Goal: Task Accomplishment & Management: Manage account settings

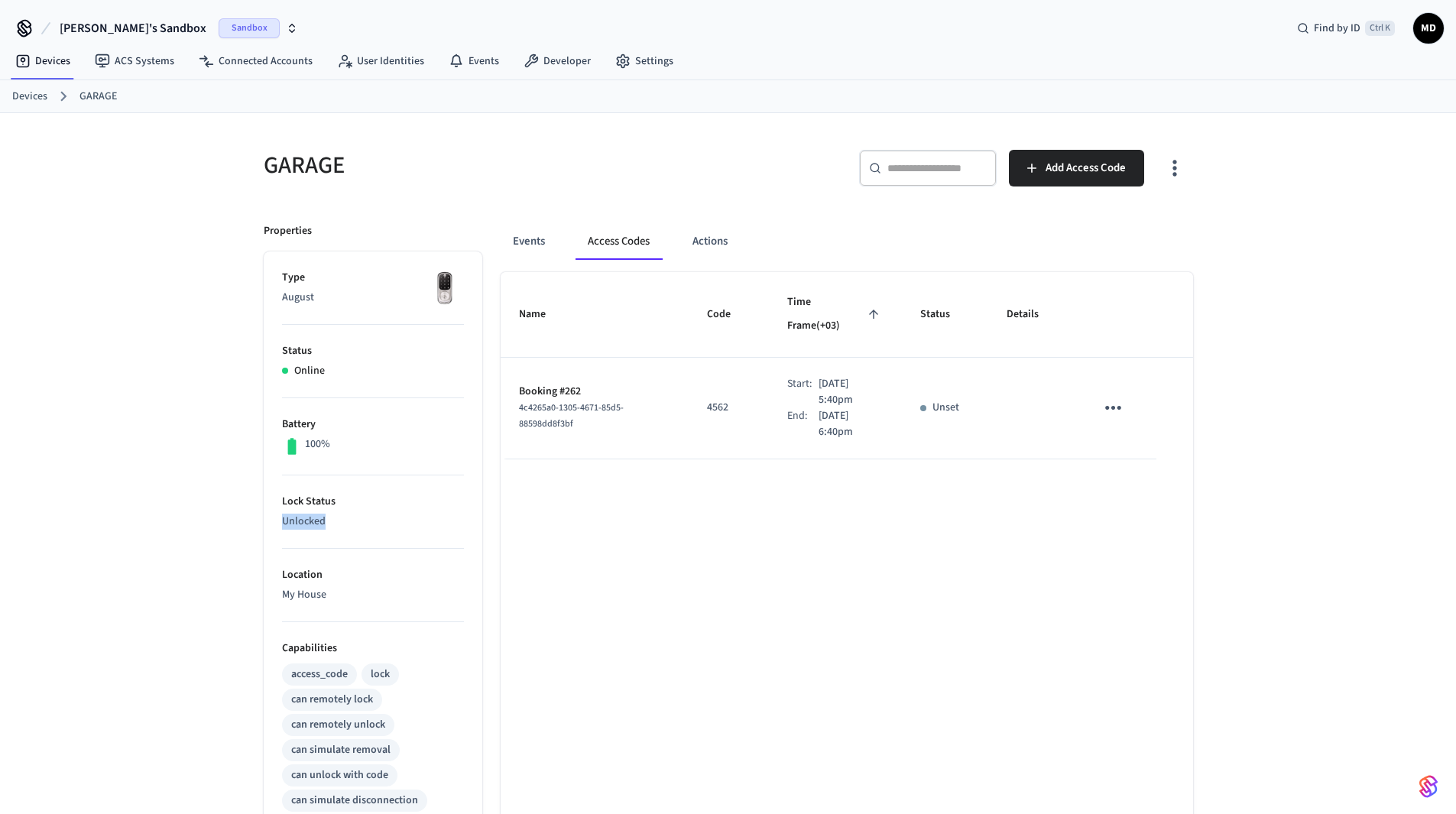
drag, startPoint x: 352, startPoint y: 520, endPoint x: 239, endPoint y: 531, distance: 113.5
click at [239, 531] on div "GARAGE ​ ​ Add Access Code Properties Type August Status Online Battery 100% Lo…" at bounding box center [728, 653] width 979 height 1080
click at [457, 516] on p "Unlocked" at bounding box center [373, 521] width 182 height 16
drag, startPoint x: 341, startPoint y: 518, endPoint x: 265, endPoint y: 508, distance: 76.7
click at [259, 508] on div "Properties Type August Status Online Battery 100% Lock Status Unlocked Location…" at bounding box center [364, 699] width 237 height 989
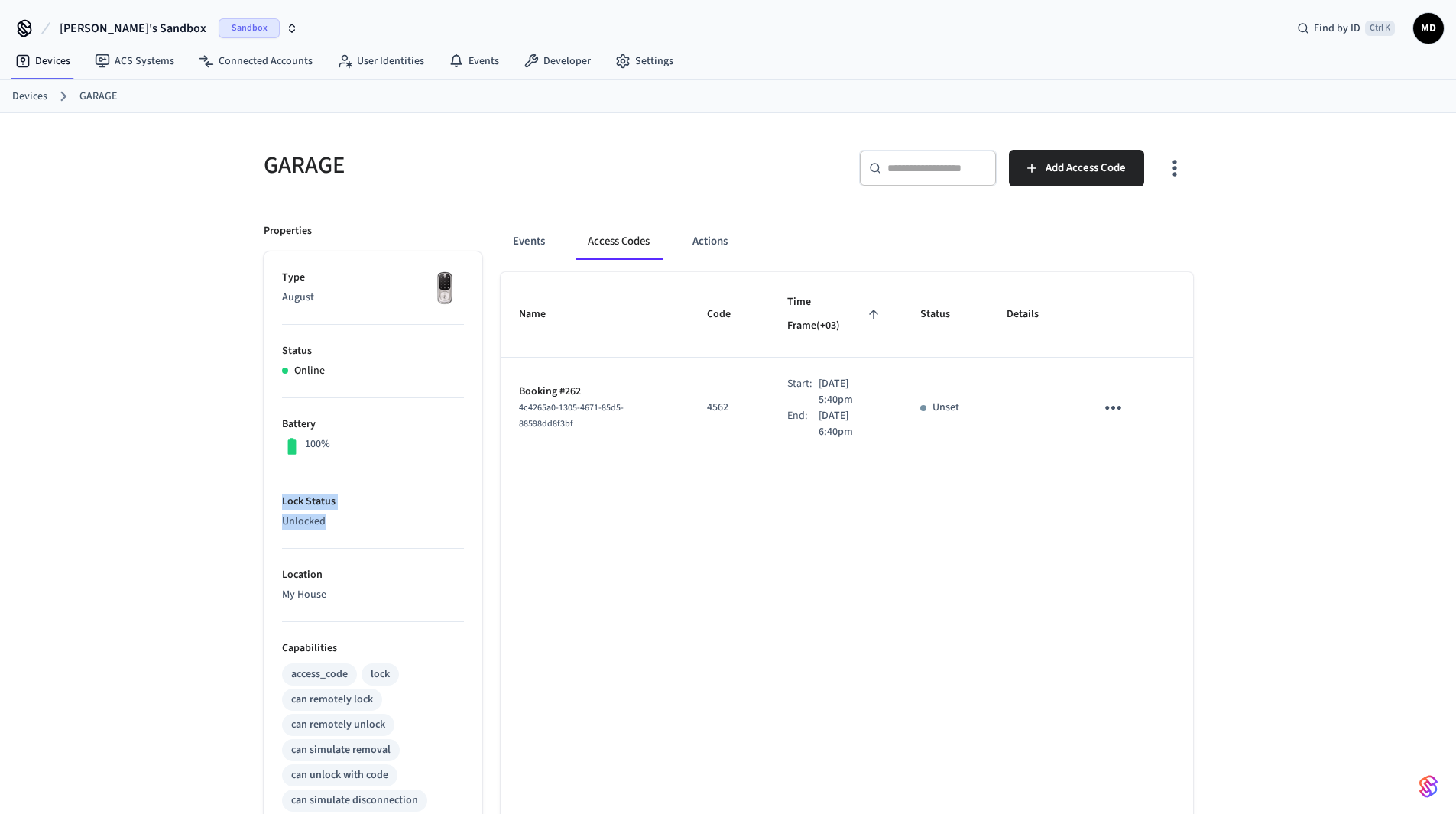
click at [346, 528] on p "Unlocked" at bounding box center [373, 521] width 182 height 16
click at [828, 638] on div "Name Code Time Frame (+03) Status Details Booking #263 0d64c374-3d73-44f8-b964-…" at bounding box center [847, 732] width 693 height 921
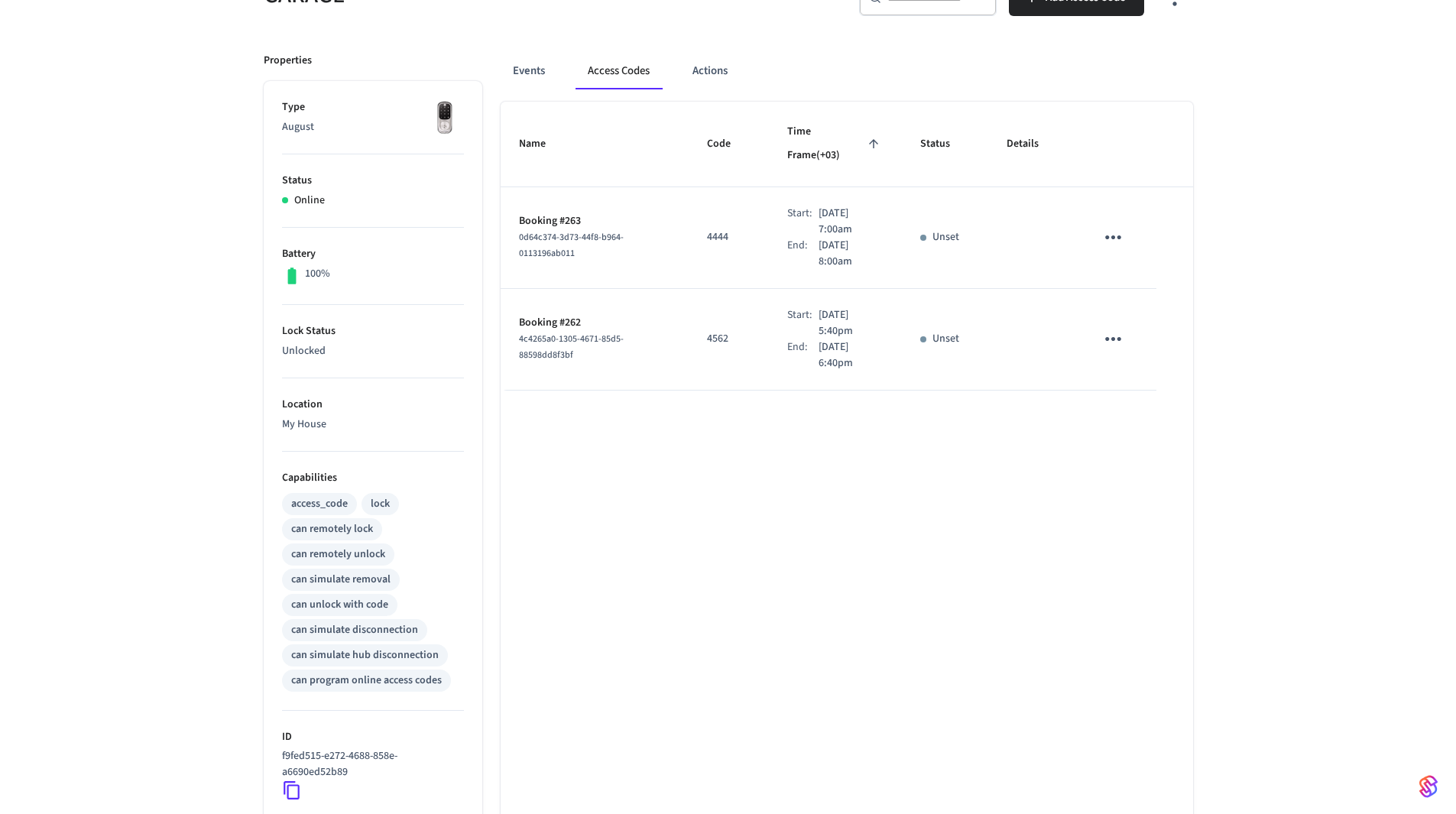
scroll to position [73, 0]
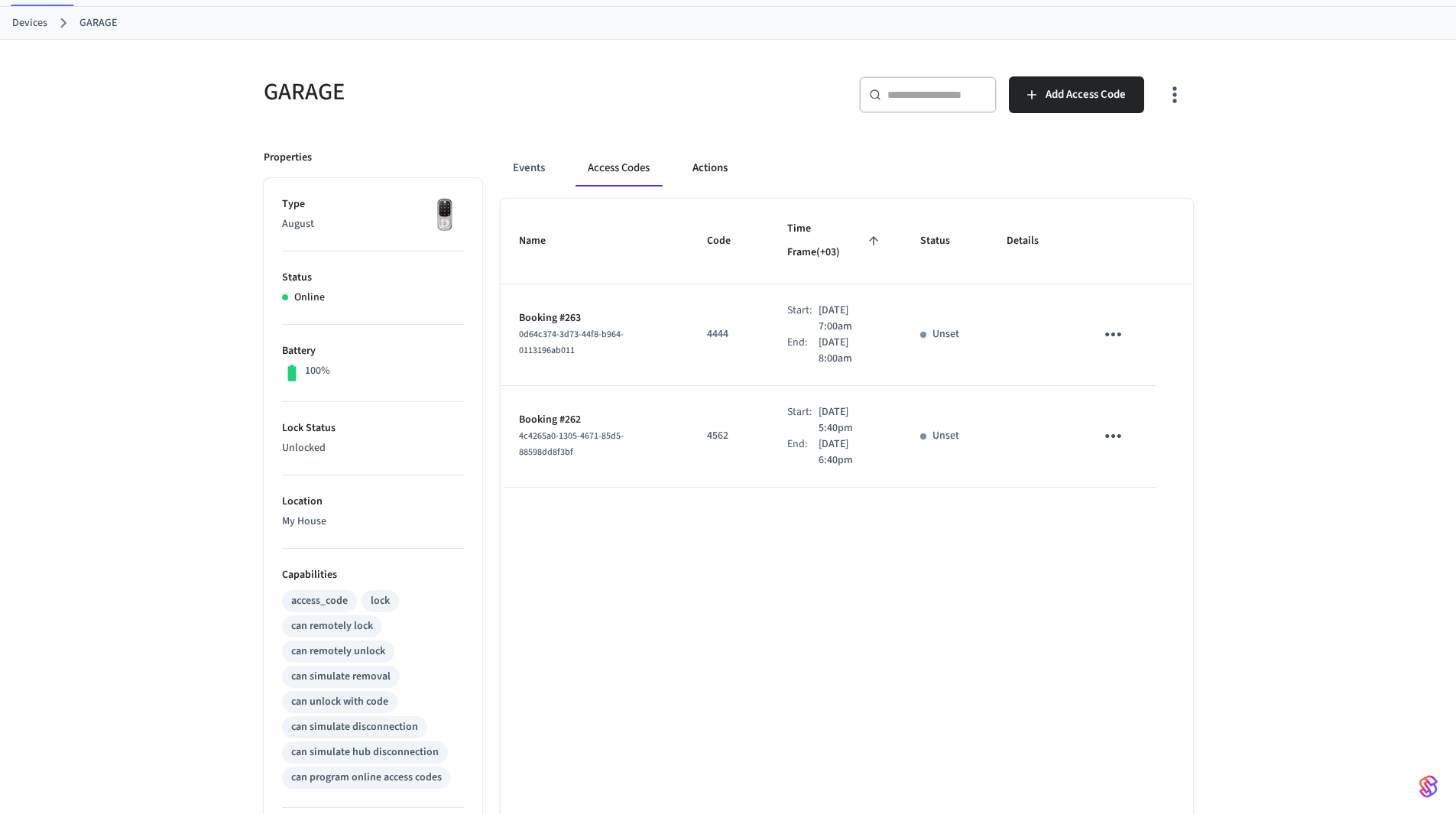
click at [716, 167] on button "Actions" at bounding box center [710, 168] width 59 height 37
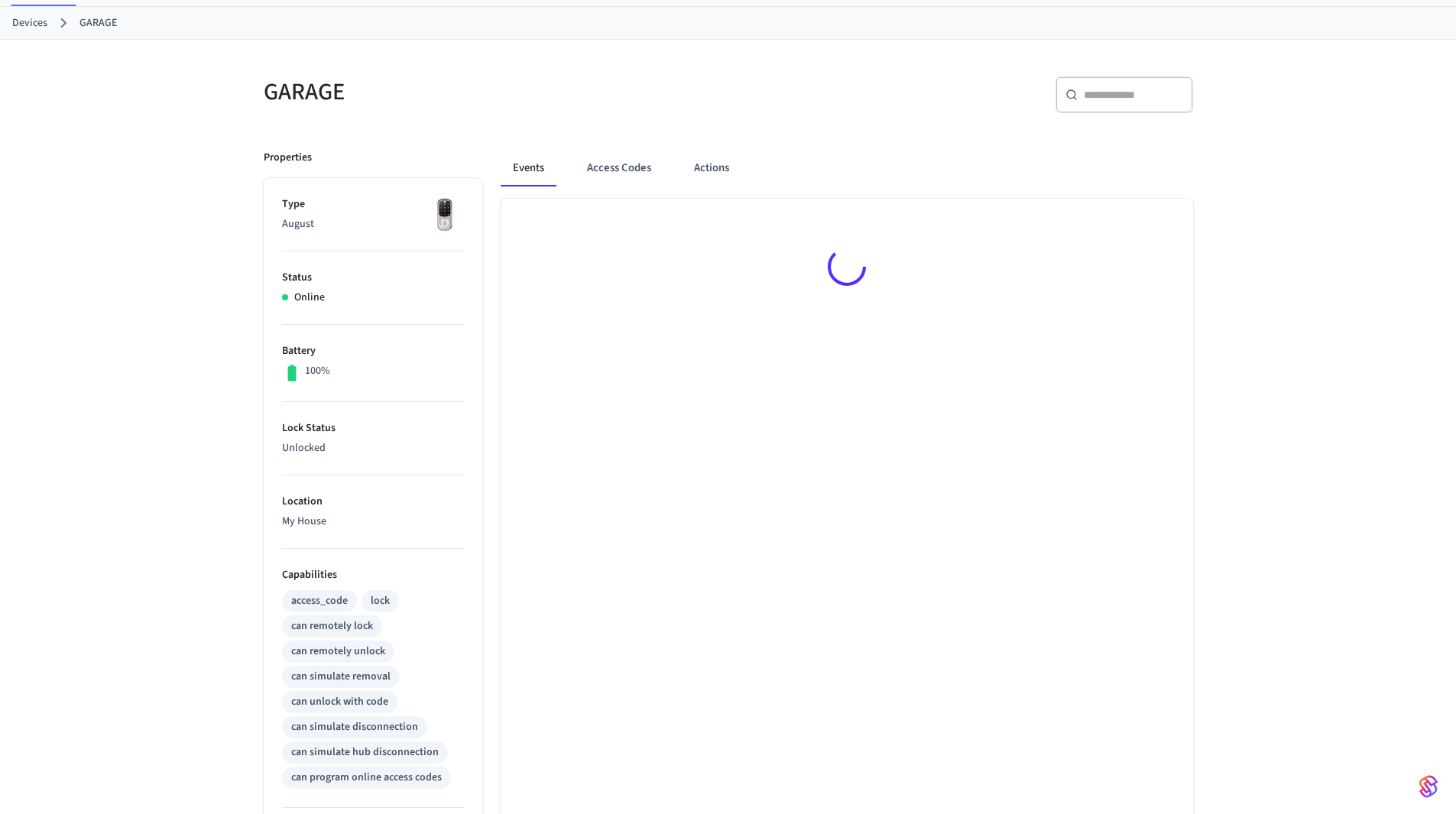
scroll to position [73, 0]
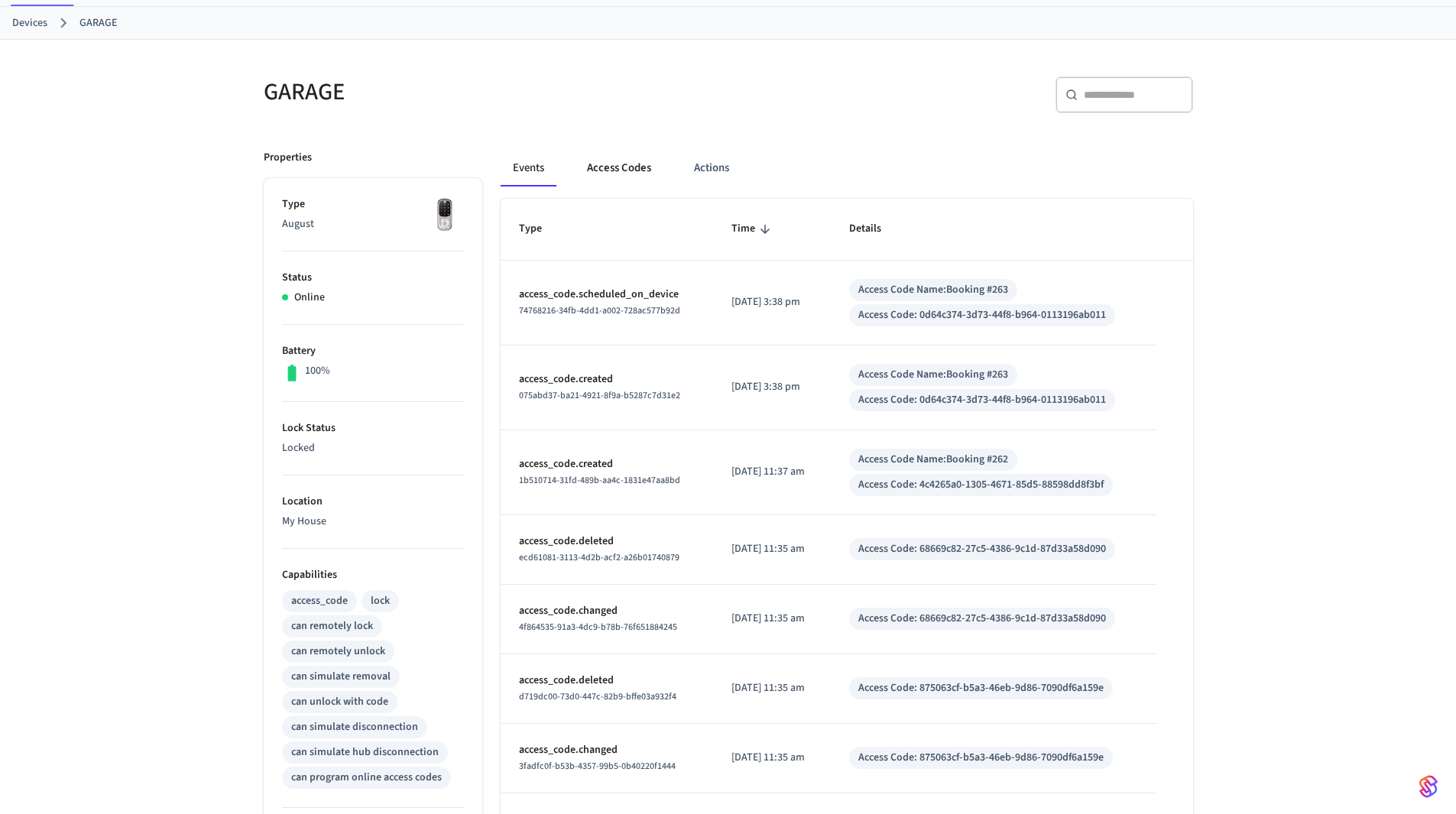
click at [615, 162] on button "Access Codes" at bounding box center [619, 168] width 89 height 37
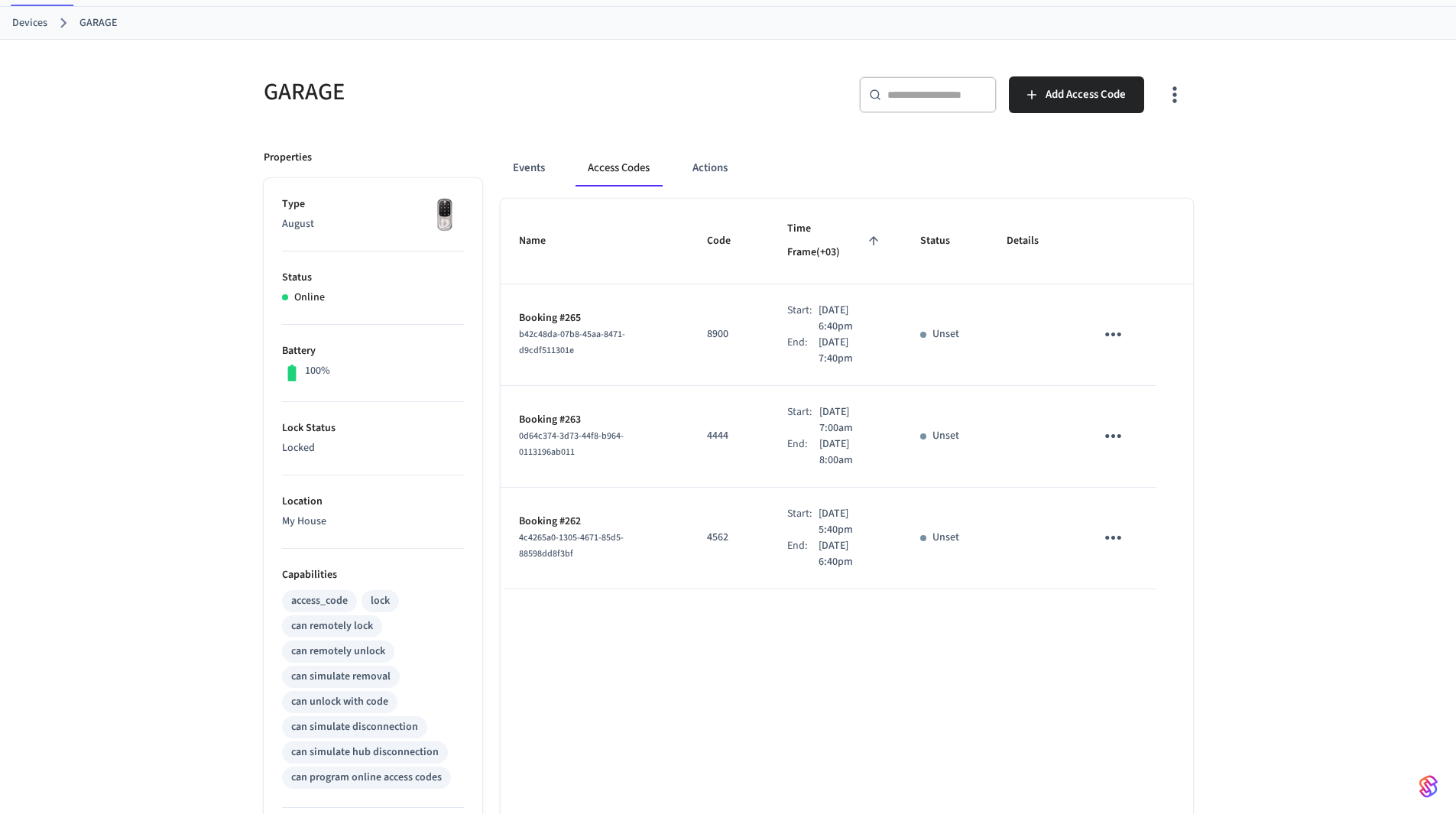
drag, startPoint x: 799, startPoint y: 299, endPoint x: 839, endPoint y: 299, distance: 40.0
click at [839, 303] on div "Start: Sep 2nd 2025 6:40pm" at bounding box center [835, 318] width 96 height 32
drag, startPoint x: 801, startPoint y: 334, endPoint x: 842, endPoint y: 336, distance: 41.0
click at [842, 336] on p "Sep 2nd 2025 7:40pm" at bounding box center [851, 351] width 65 height 32
click at [819, 307] on p "Sep 2nd 2025 6:40pm" at bounding box center [851, 318] width 65 height 32
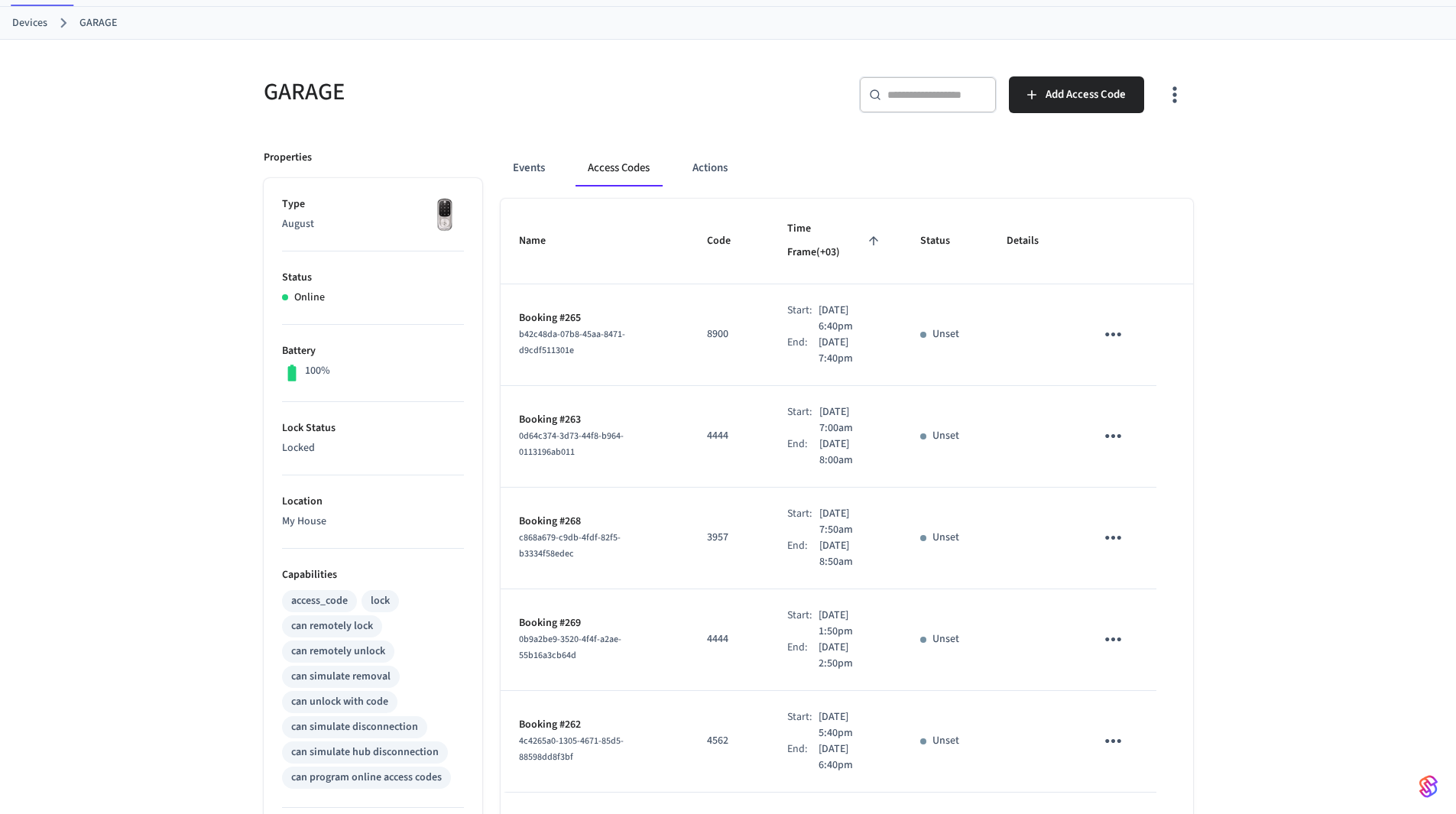
drag, startPoint x: 801, startPoint y: 303, endPoint x: 860, endPoint y: 303, distance: 59.0
click at [860, 303] on p "Sep 2nd 2025 6:40pm" at bounding box center [851, 318] width 65 height 32
drag, startPoint x: 799, startPoint y: 332, endPoint x: 842, endPoint y: 336, distance: 43.2
click at [842, 336] on div "End: Sep 2nd 2025 7:40pm" at bounding box center [835, 351] width 96 height 32
click at [819, 335] on p "Sep 2nd 2025 7:40pm" at bounding box center [851, 351] width 65 height 32
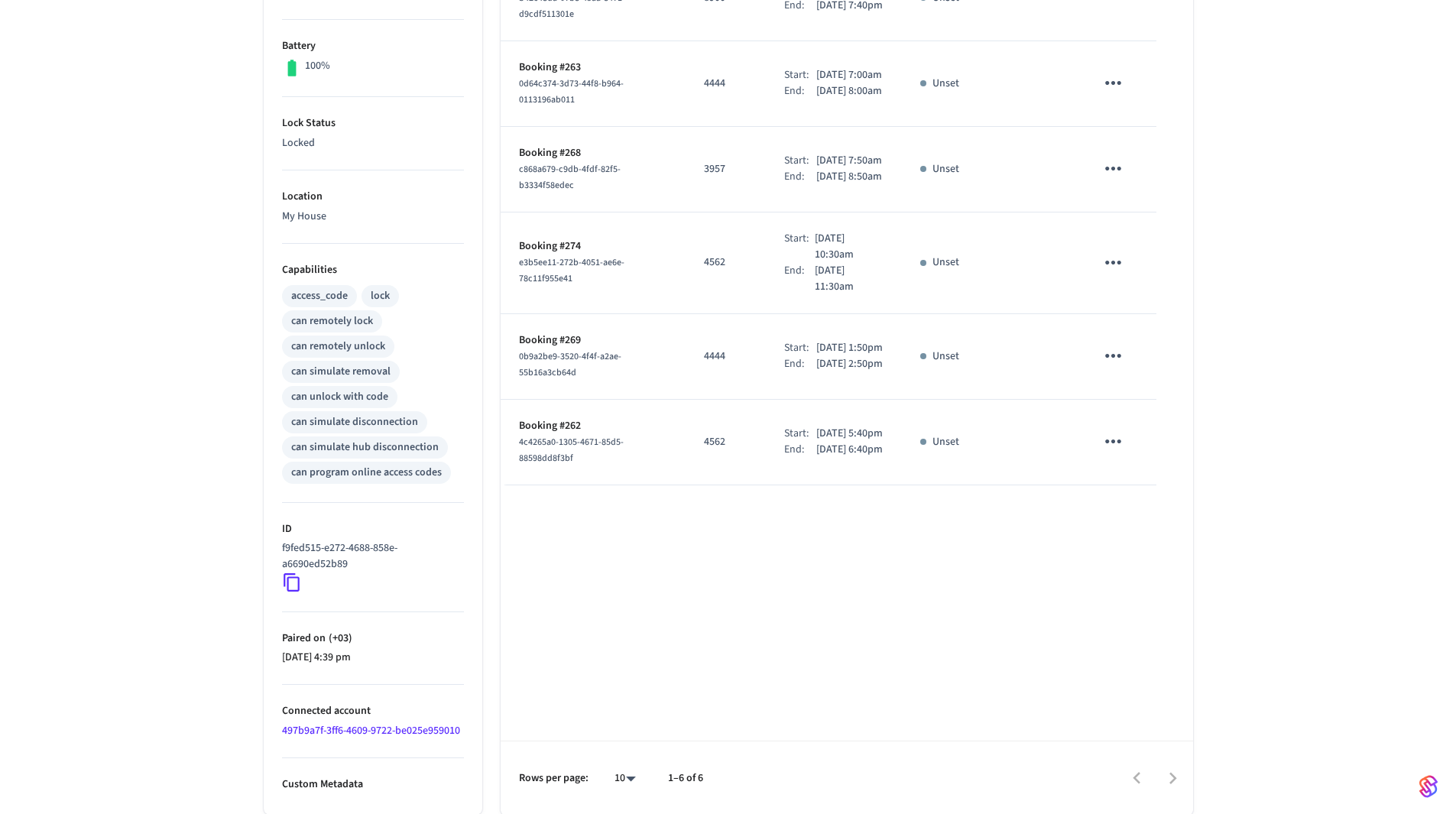
scroll to position [379, 0]
drag, startPoint x: 797, startPoint y: 299, endPoint x: 872, endPoint y: 299, distance: 75.0
click at [872, 262] on p "Sep 3rd 2025 10:30am" at bounding box center [848, 246] width 68 height 32
drag, startPoint x: 799, startPoint y: 337, endPoint x: 846, endPoint y: 340, distance: 47.1
click at [846, 294] on p "Sep 3rd 2025 11:30am" at bounding box center [848, 278] width 68 height 32
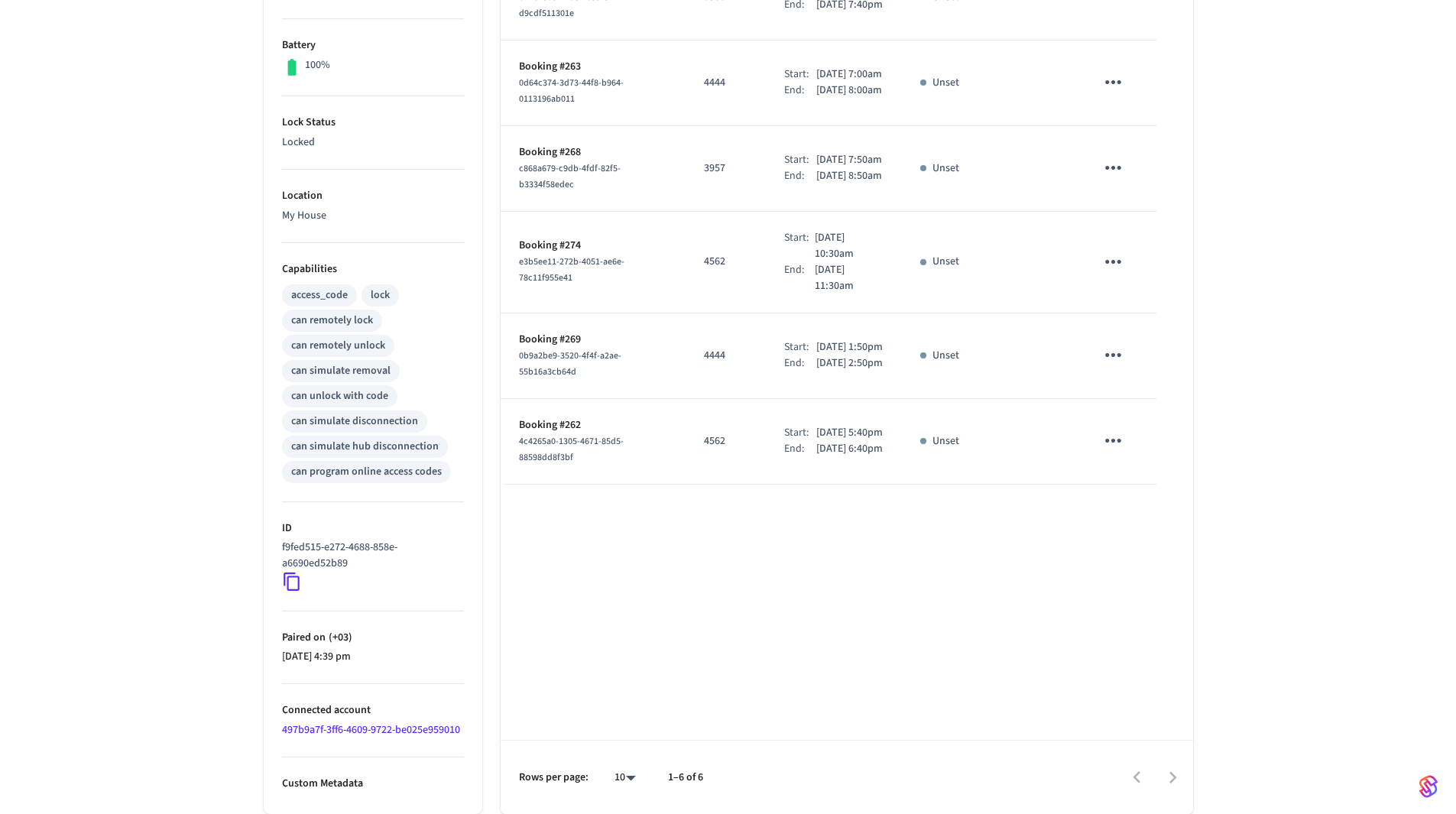
drag, startPoint x: 799, startPoint y: 401, endPoint x: 858, endPoint y: 404, distance: 59.1
click at [858, 355] on p "Sep 8th 2025 1:50pm" at bounding box center [849, 347] width 67 height 16
drag, startPoint x: 797, startPoint y: 440, endPoint x: 841, endPoint y: 438, distance: 44.0
click at [841, 372] on div "End: Sep 8th 2025 2:50pm" at bounding box center [834, 363] width 100 height 16
click at [848, 372] on p "Sep 8th 2025 2:50pm" at bounding box center [849, 363] width 67 height 16
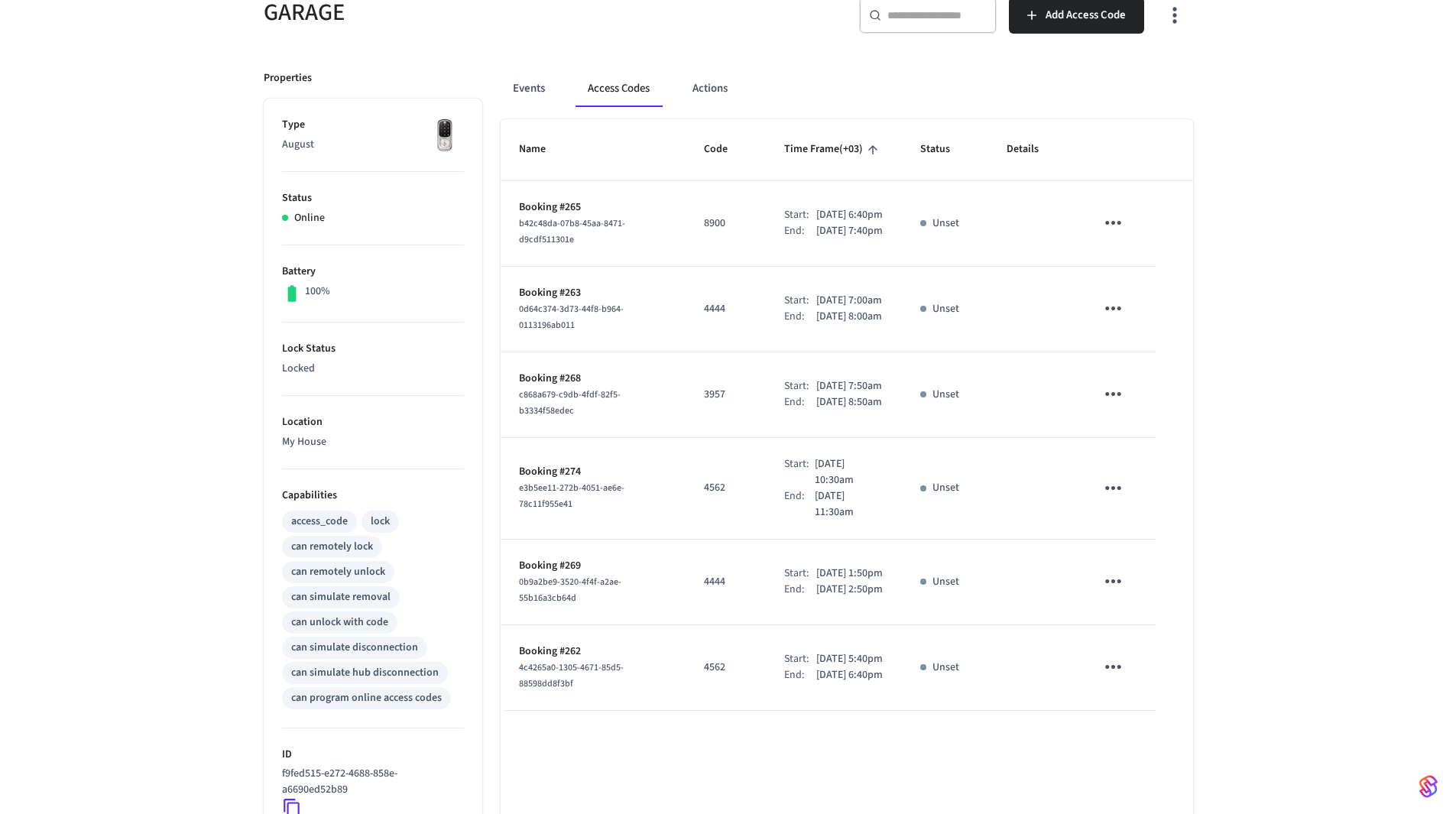
scroll to position [229, 0]
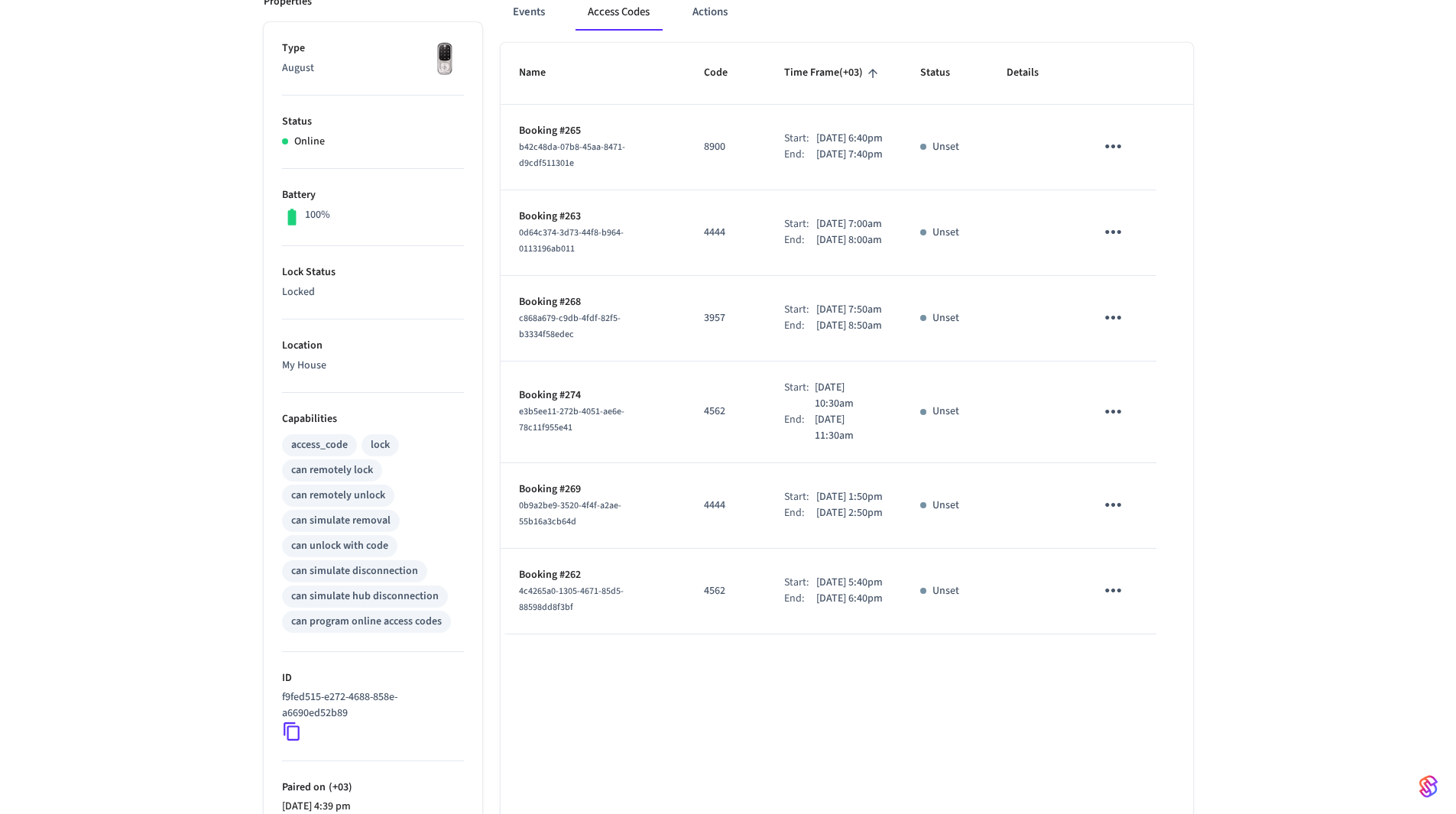
click at [1124, 157] on icon "sticky table" at bounding box center [1113, 146] width 24 height 24
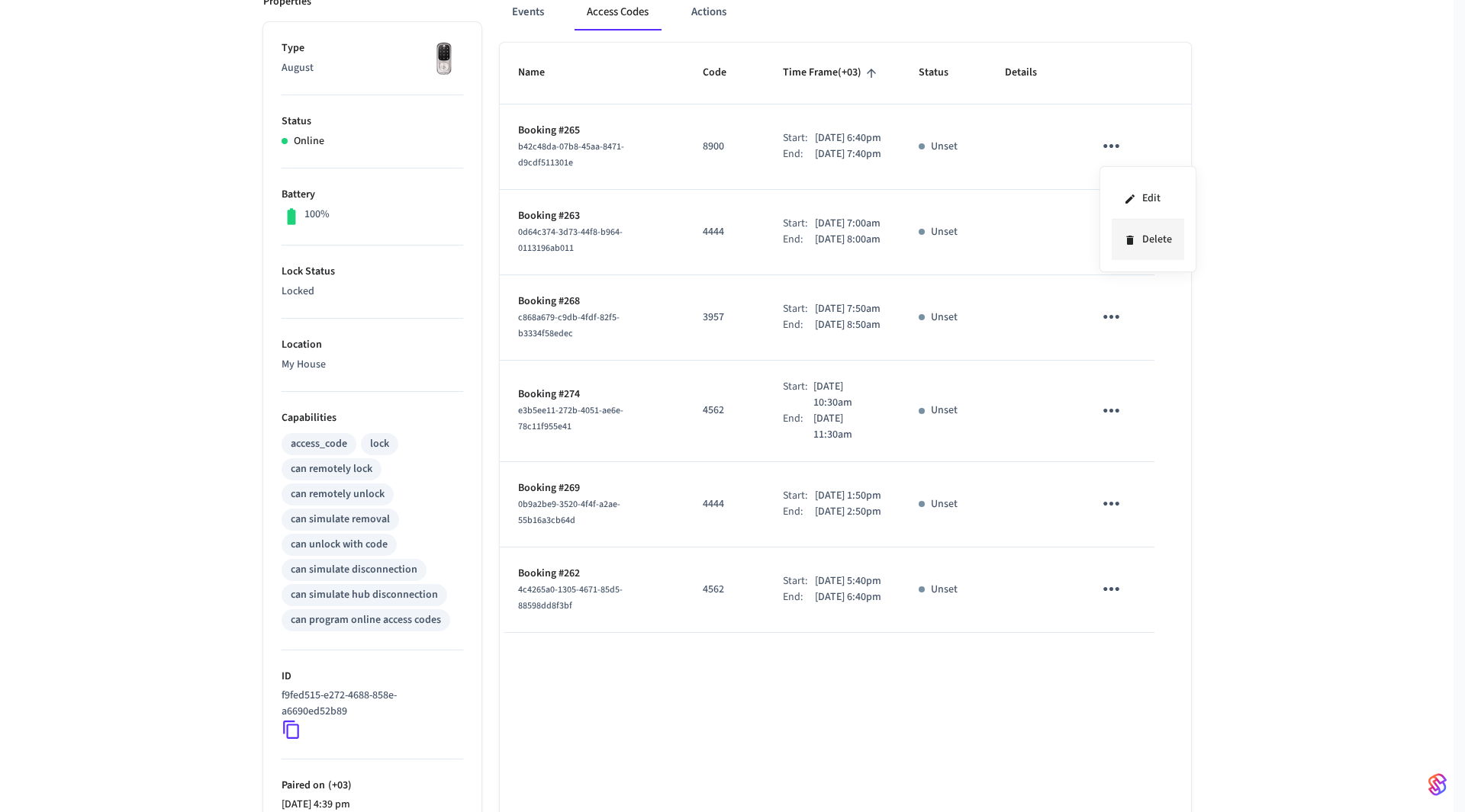
click at [1148, 236] on li "Delete" at bounding box center [1148, 239] width 72 height 40
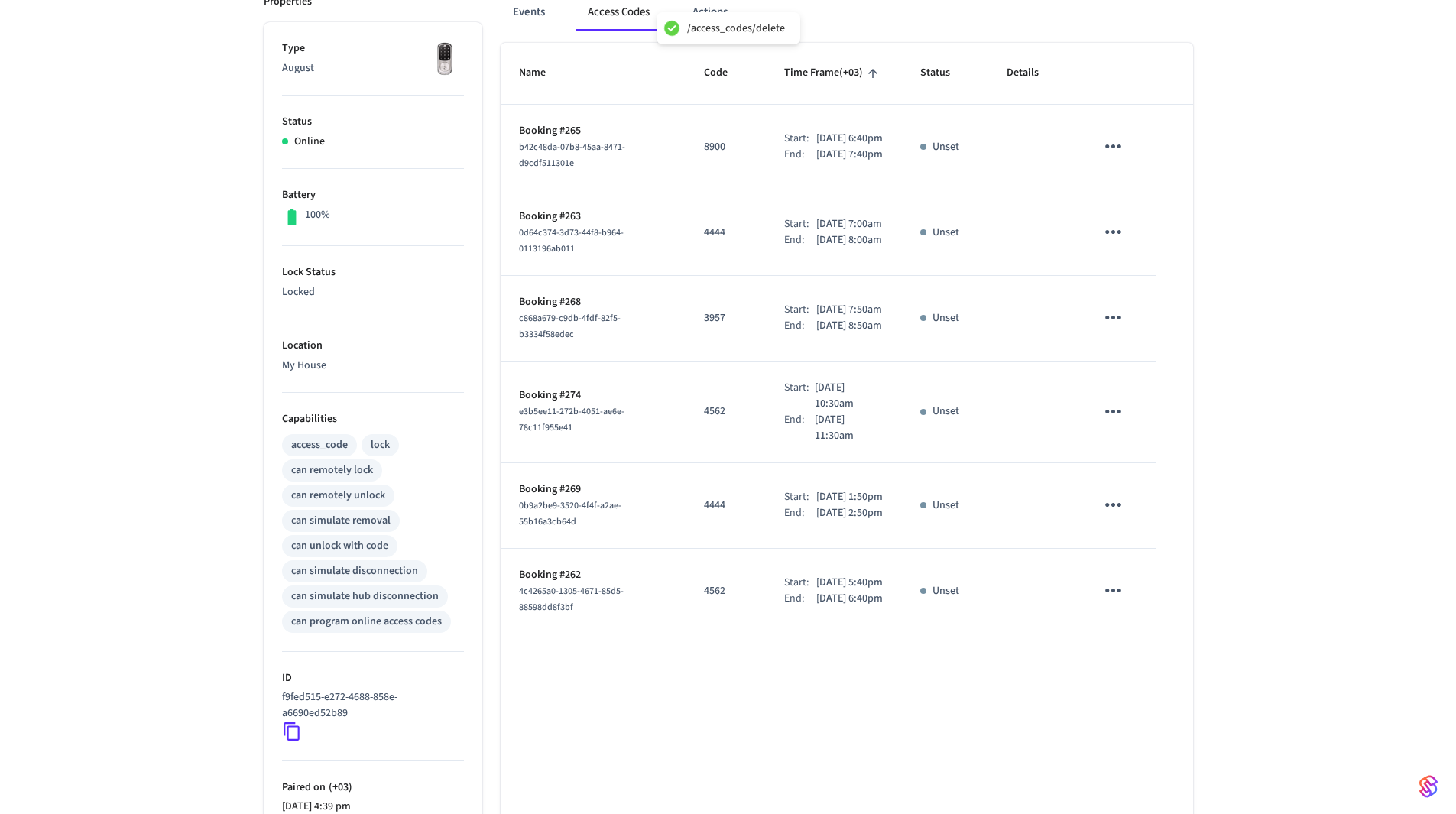
click at [1106, 158] on icon "sticky table" at bounding box center [1113, 146] width 24 height 24
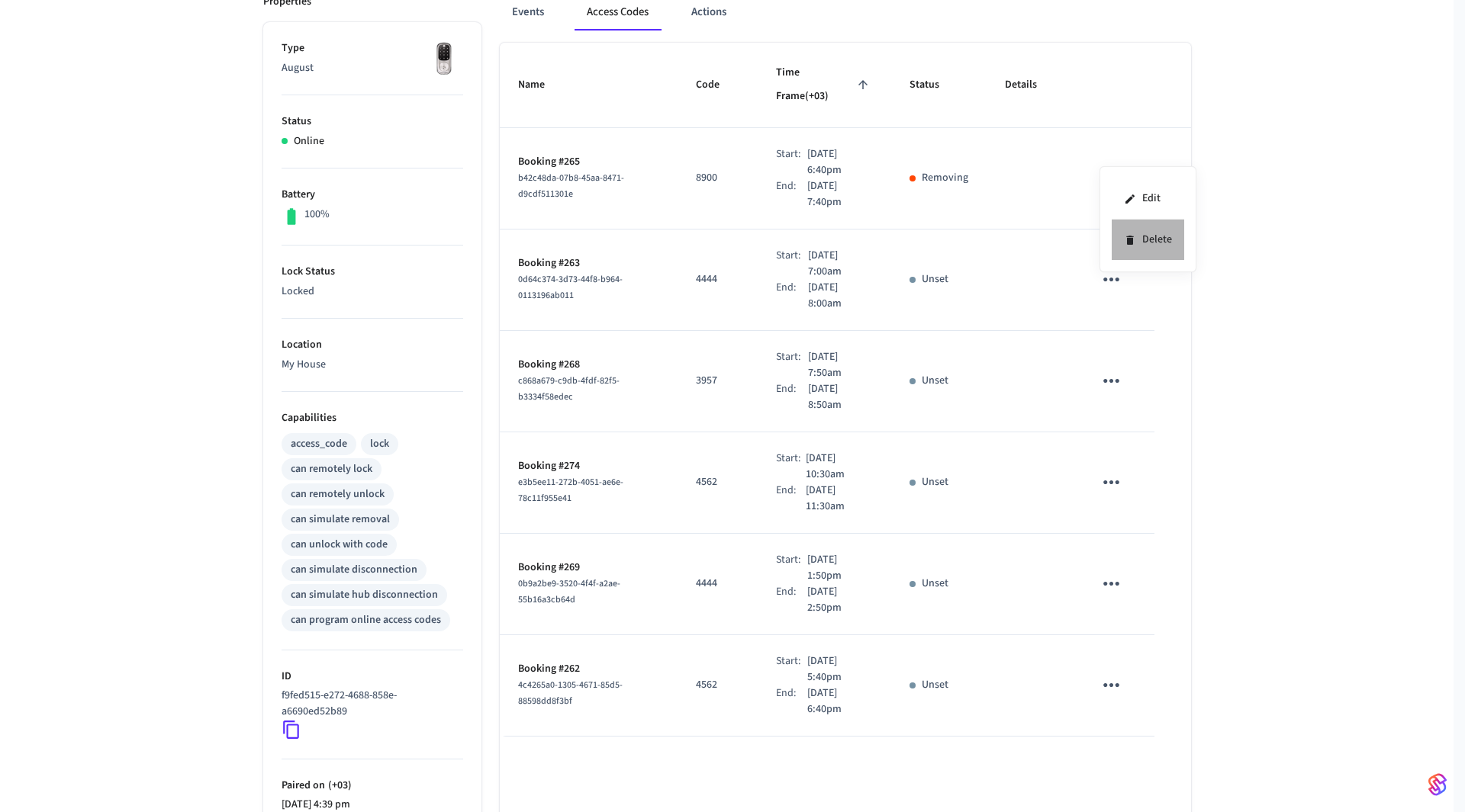
click at [1151, 236] on li "Delete" at bounding box center [1148, 239] width 72 height 40
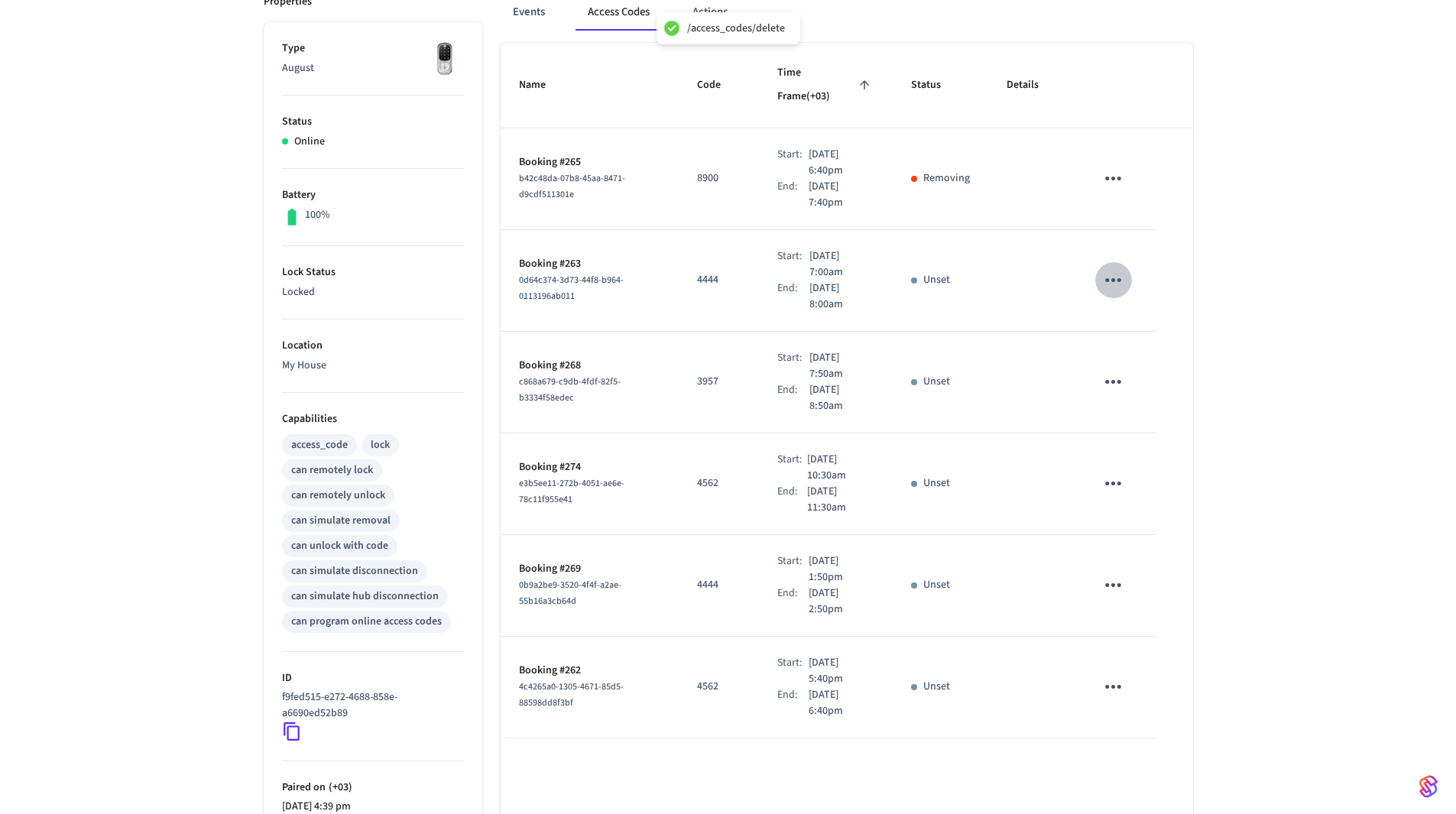
click at [1111, 268] on icon "sticky table" at bounding box center [1113, 280] width 24 height 24
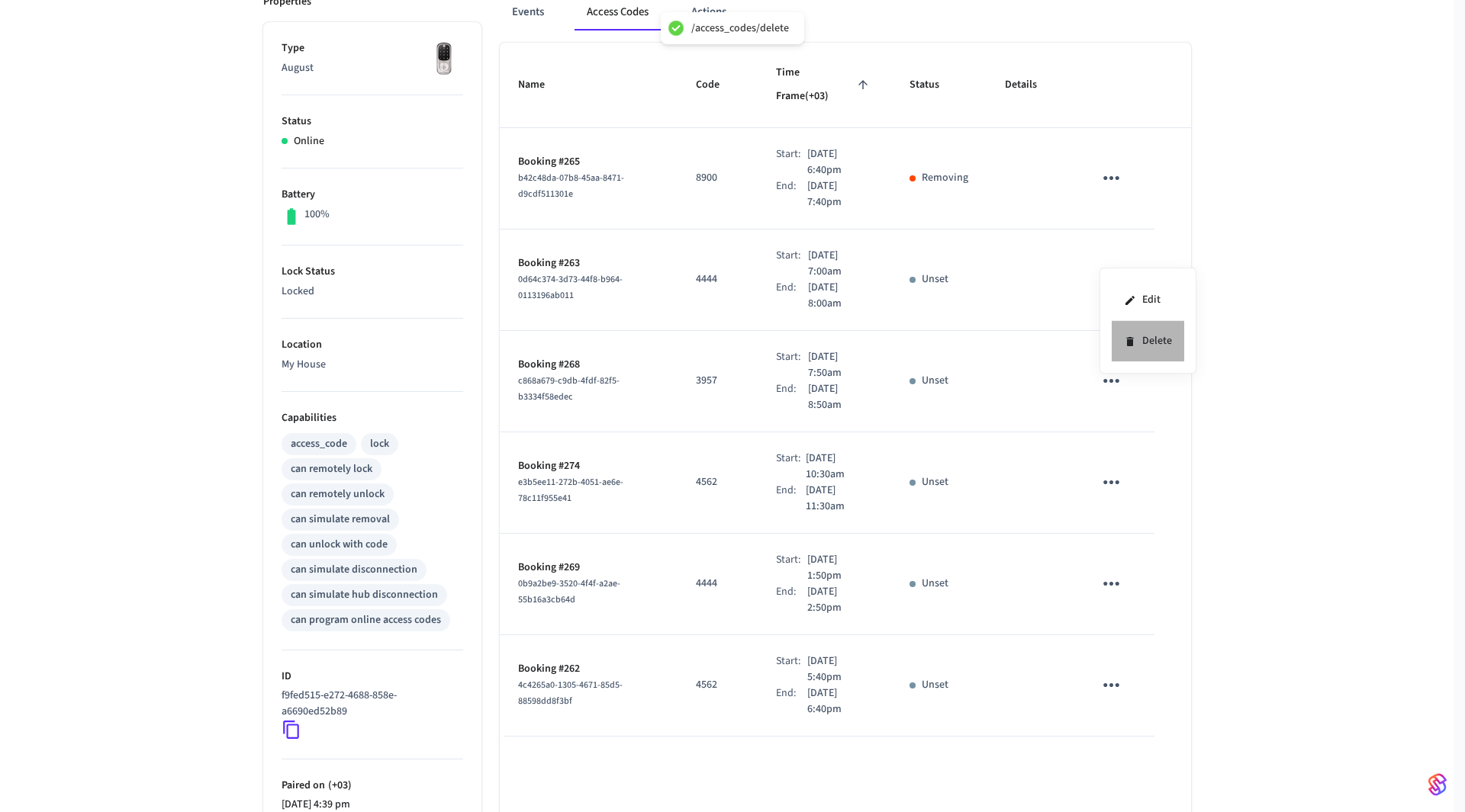
click at [1151, 341] on li "Delete" at bounding box center [1148, 341] width 72 height 40
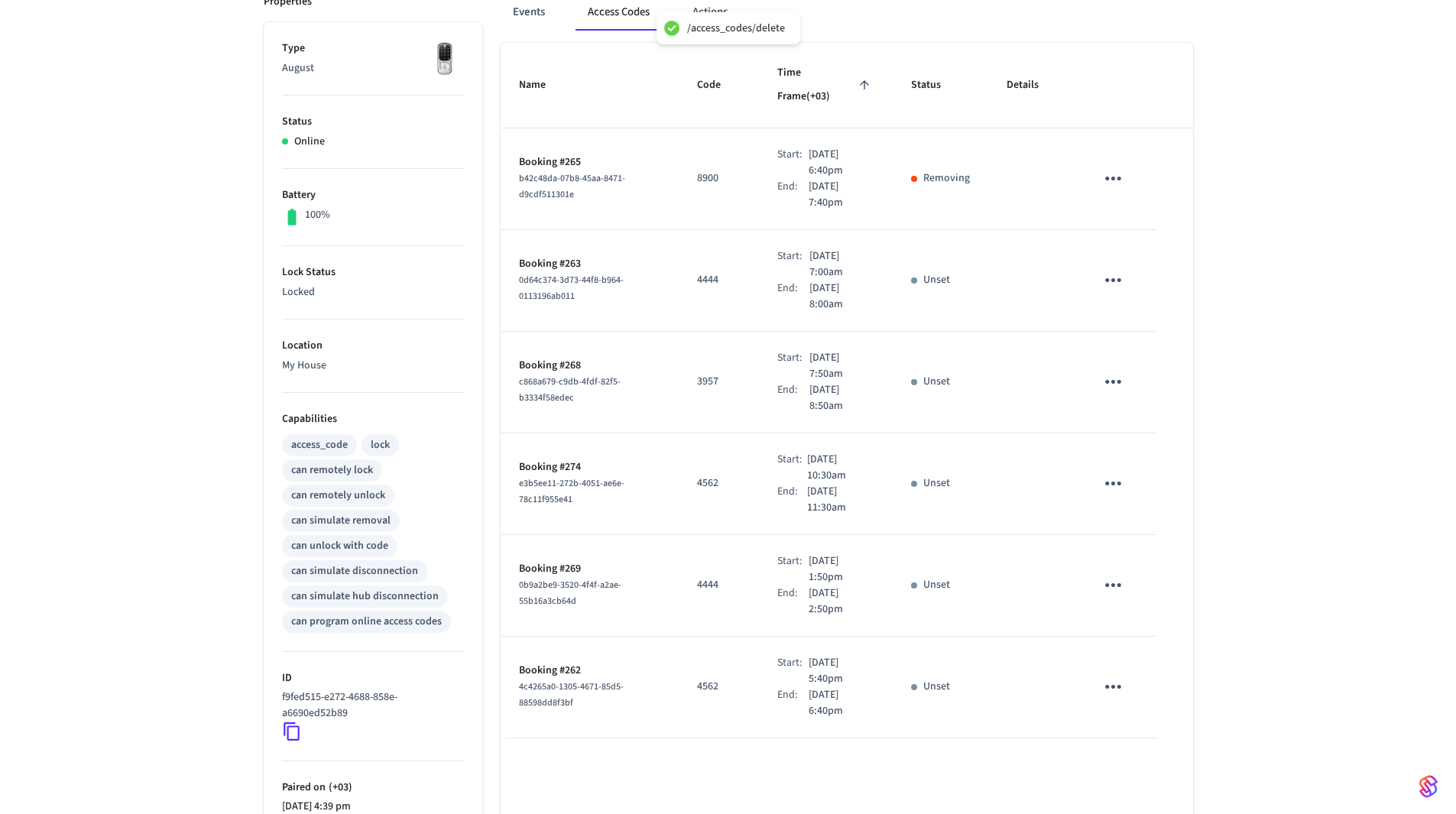
click at [1119, 380] on icon "sticky table" at bounding box center [1113, 382] width 16 height 4
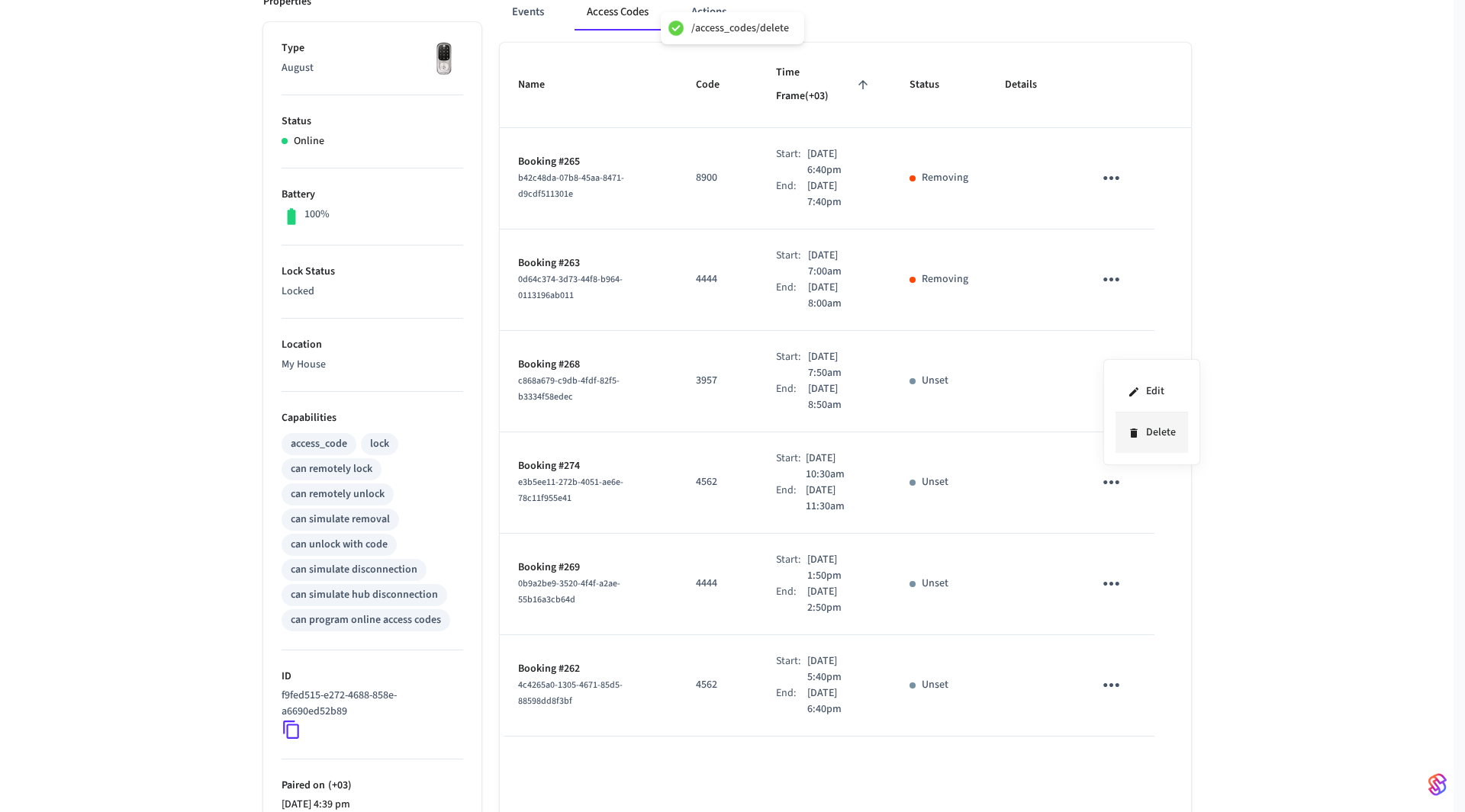
click at [1161, 424] on li "Delete" at bounding box center [1151, 433] width 72 height 40
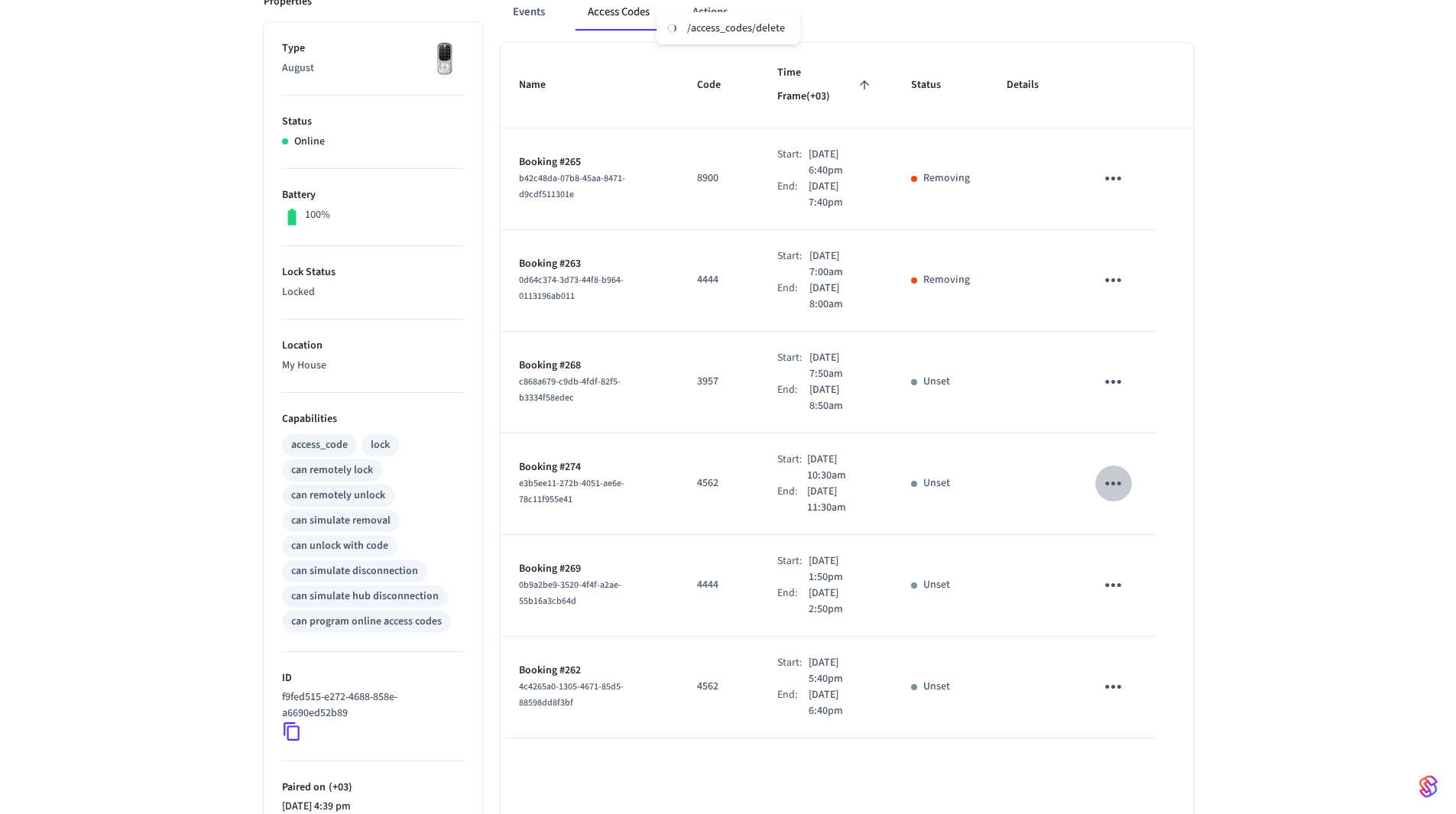
click at [1117, 472] on icon "sticky table" at bounding box center [1113, 483] width 24 height 24
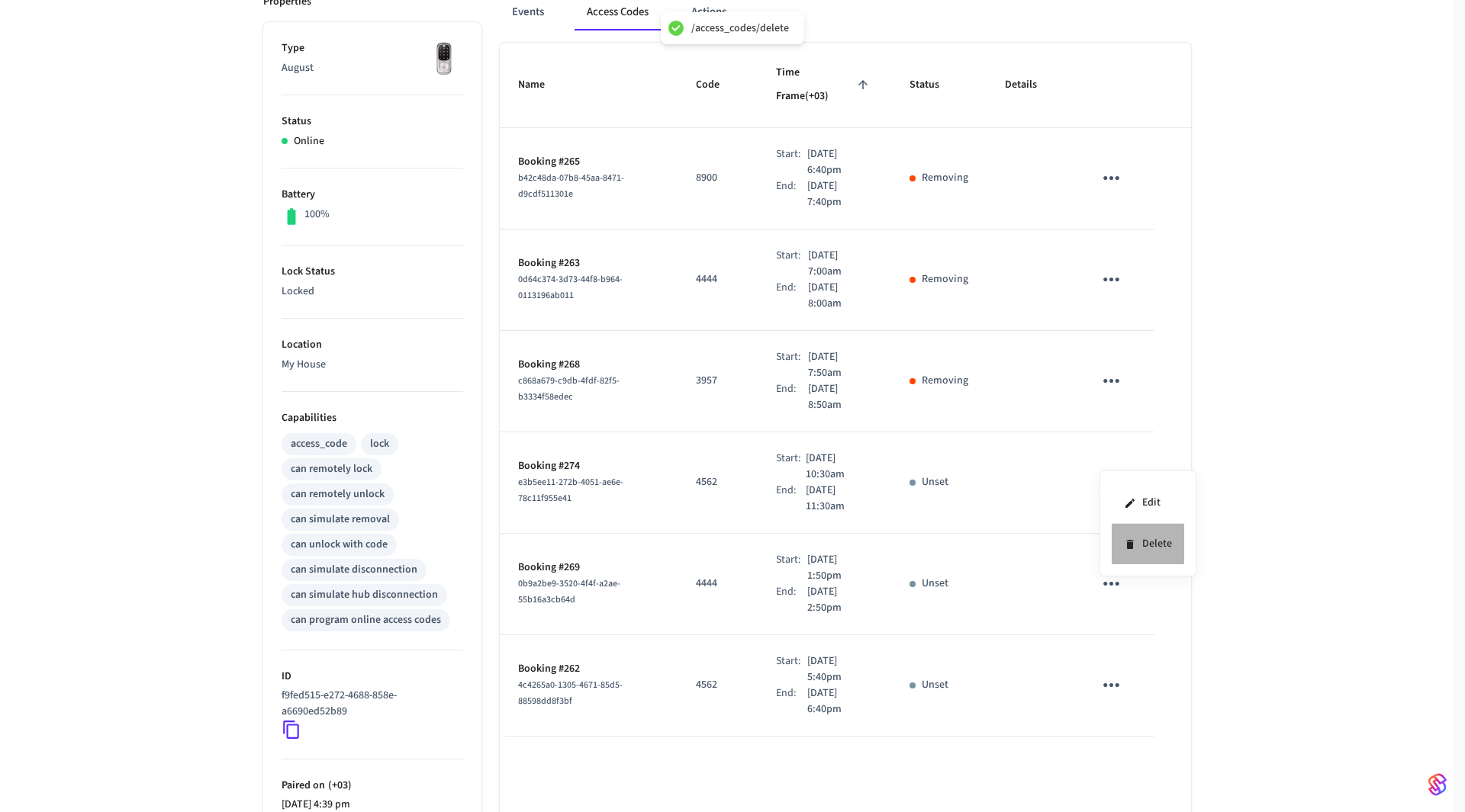
click at [1146, 544] on li "Delete" at bounding box center [1148, 544] width 72 height 40
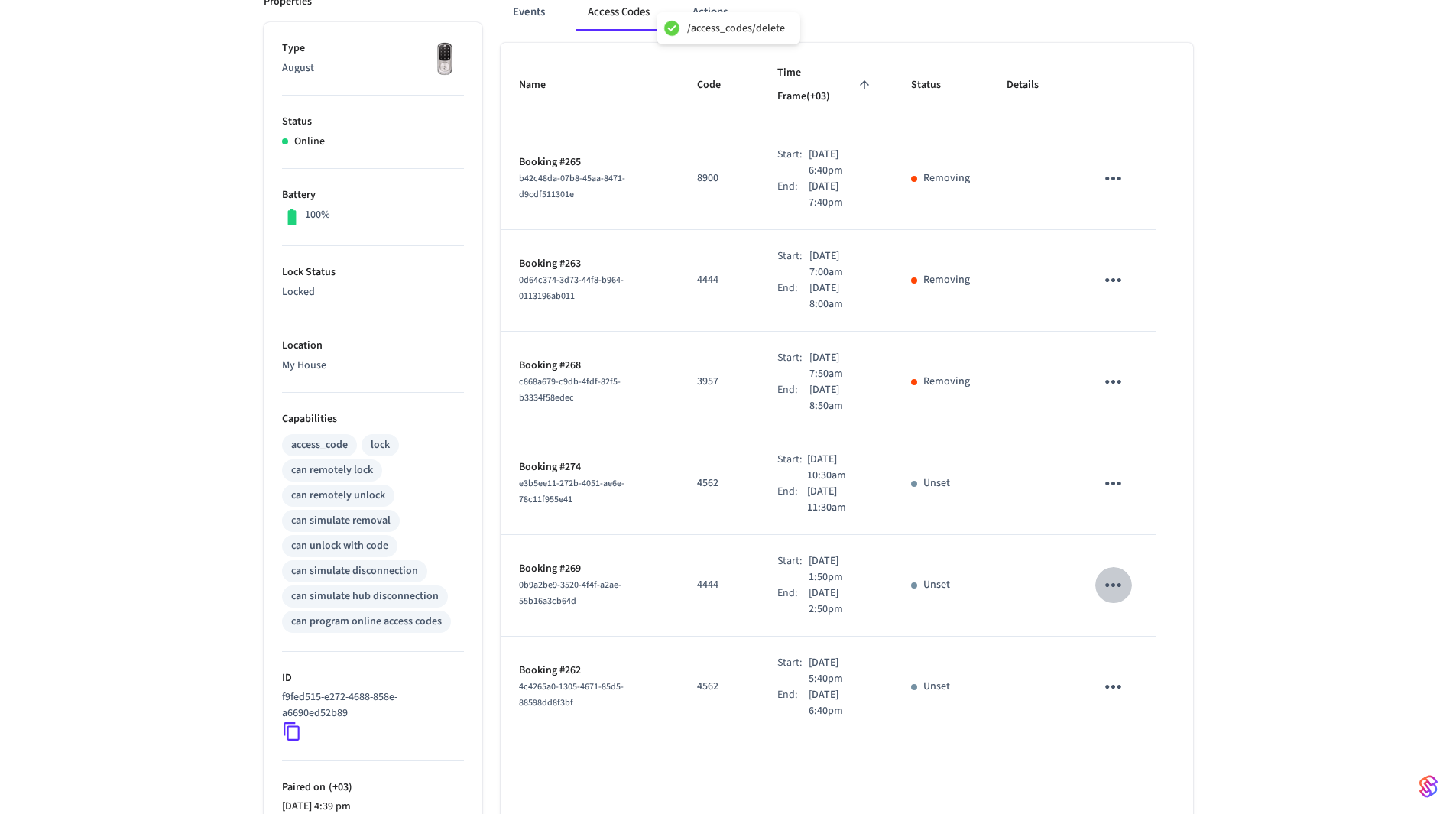
click at [1107, 583] on icon "sticky table" at bounding box center [1113, 585] width 16 height 4
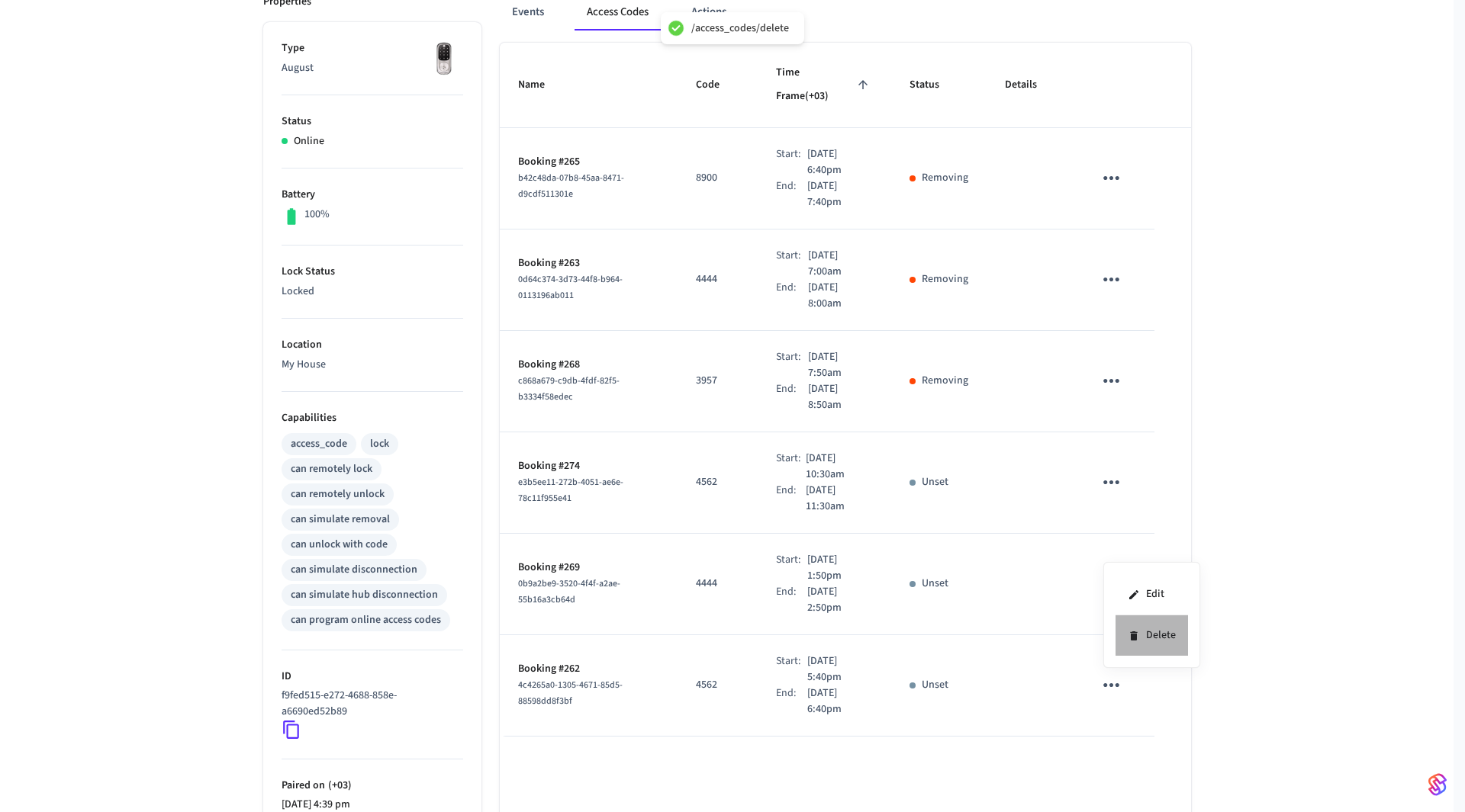
click at [1156, 643] on li "Delete" at bounding box center [1151, 635] width 72 height 40
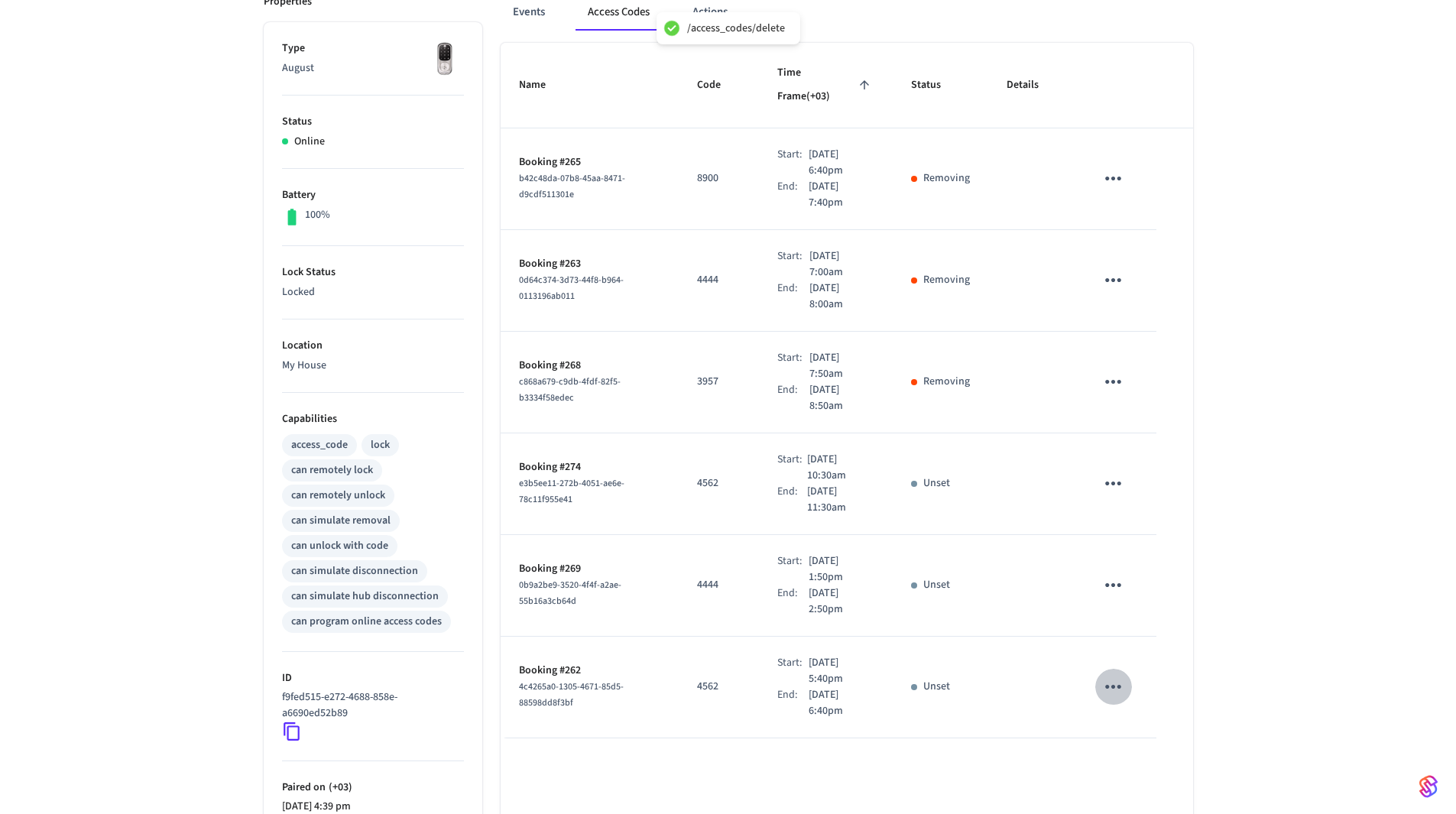
click at [1121, 675] on icon "sticky table" at bounding box center [1113, 687] width 24 height 24
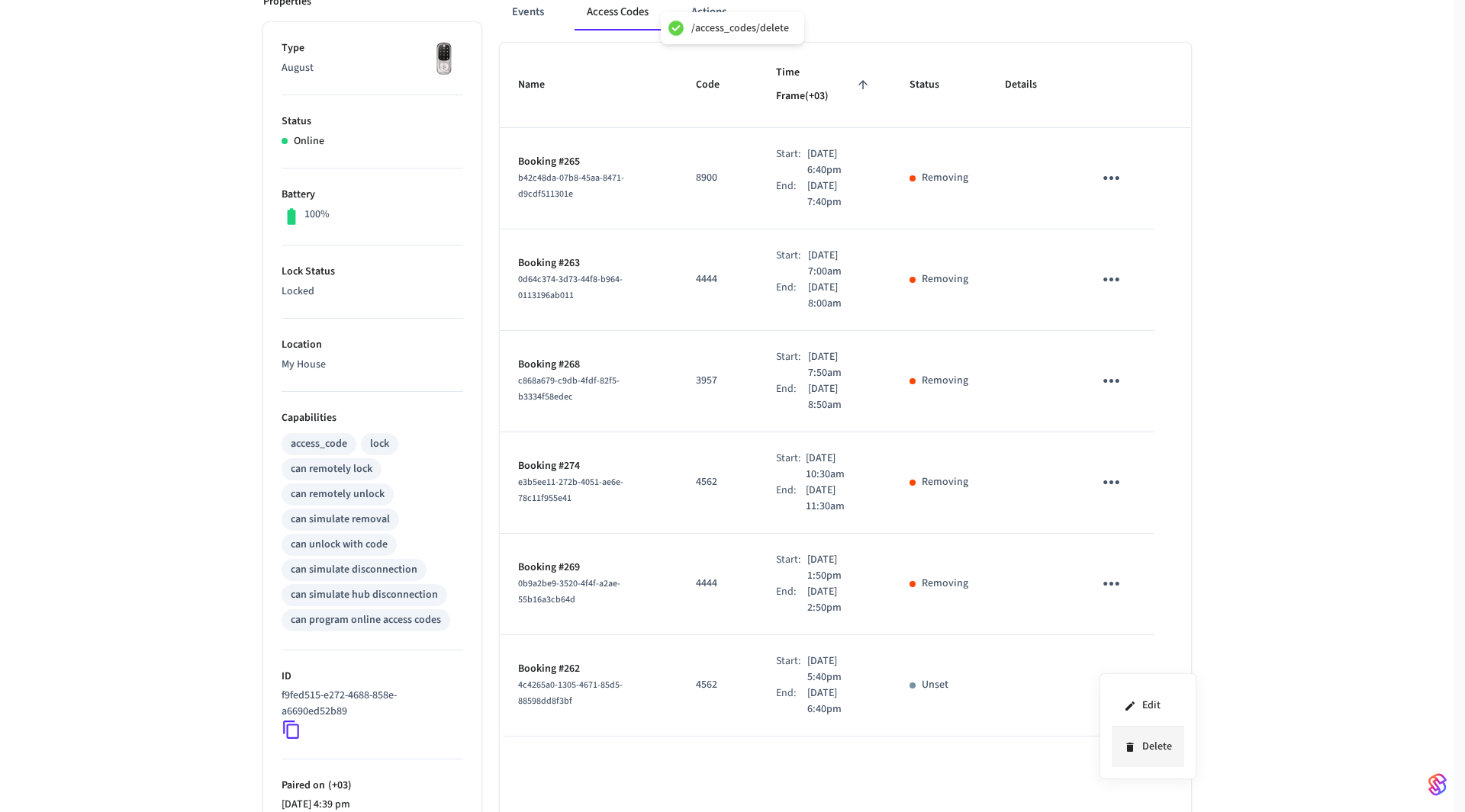
click at [1151, 742] on li "Delete" at bounding box center [1148, 747] width 72 height 40
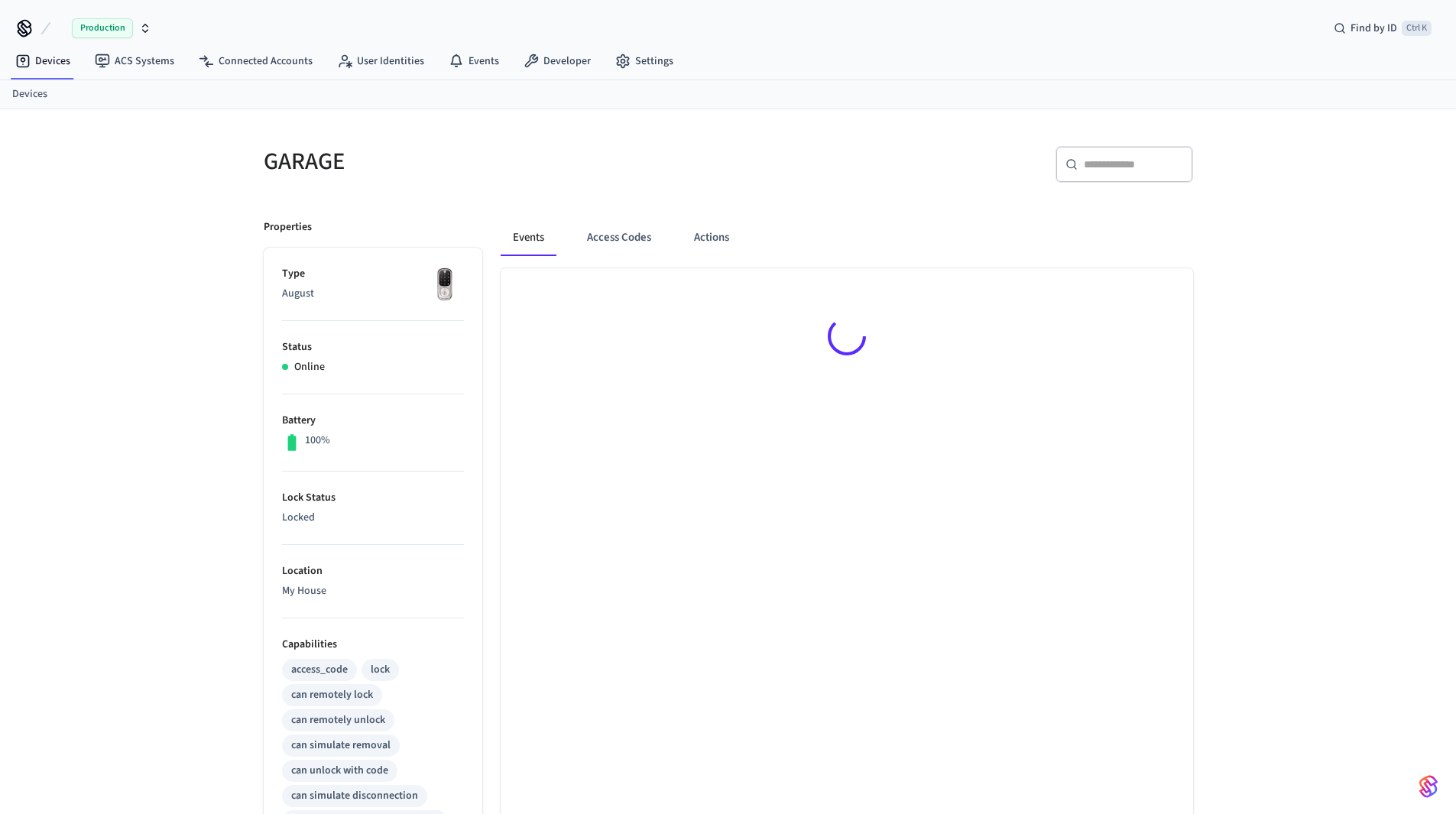
scroll to position [21, 0]
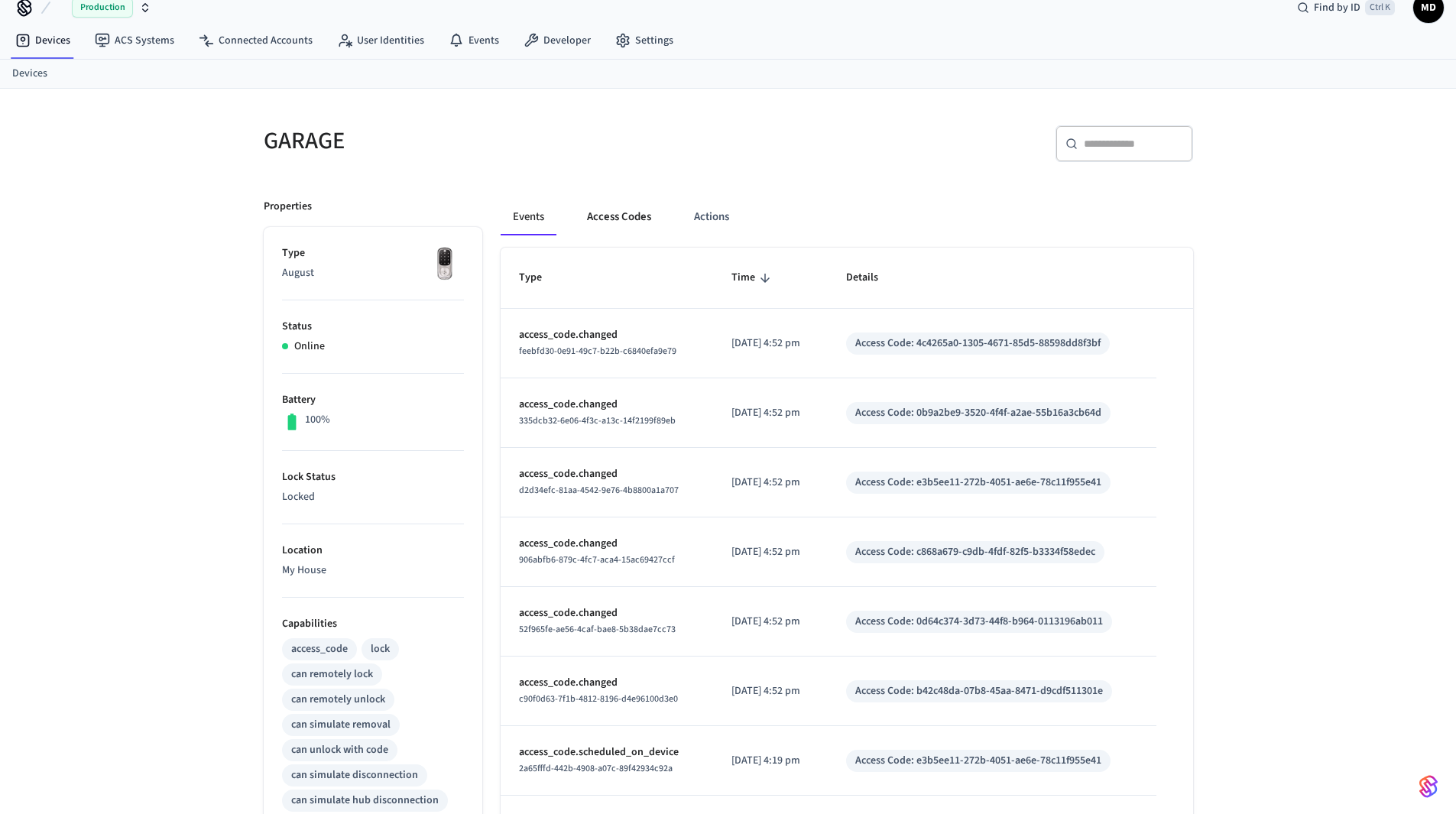
click at [603, 218] on button "Access Codes" at bounding box center [619, 217] width 89 height 37
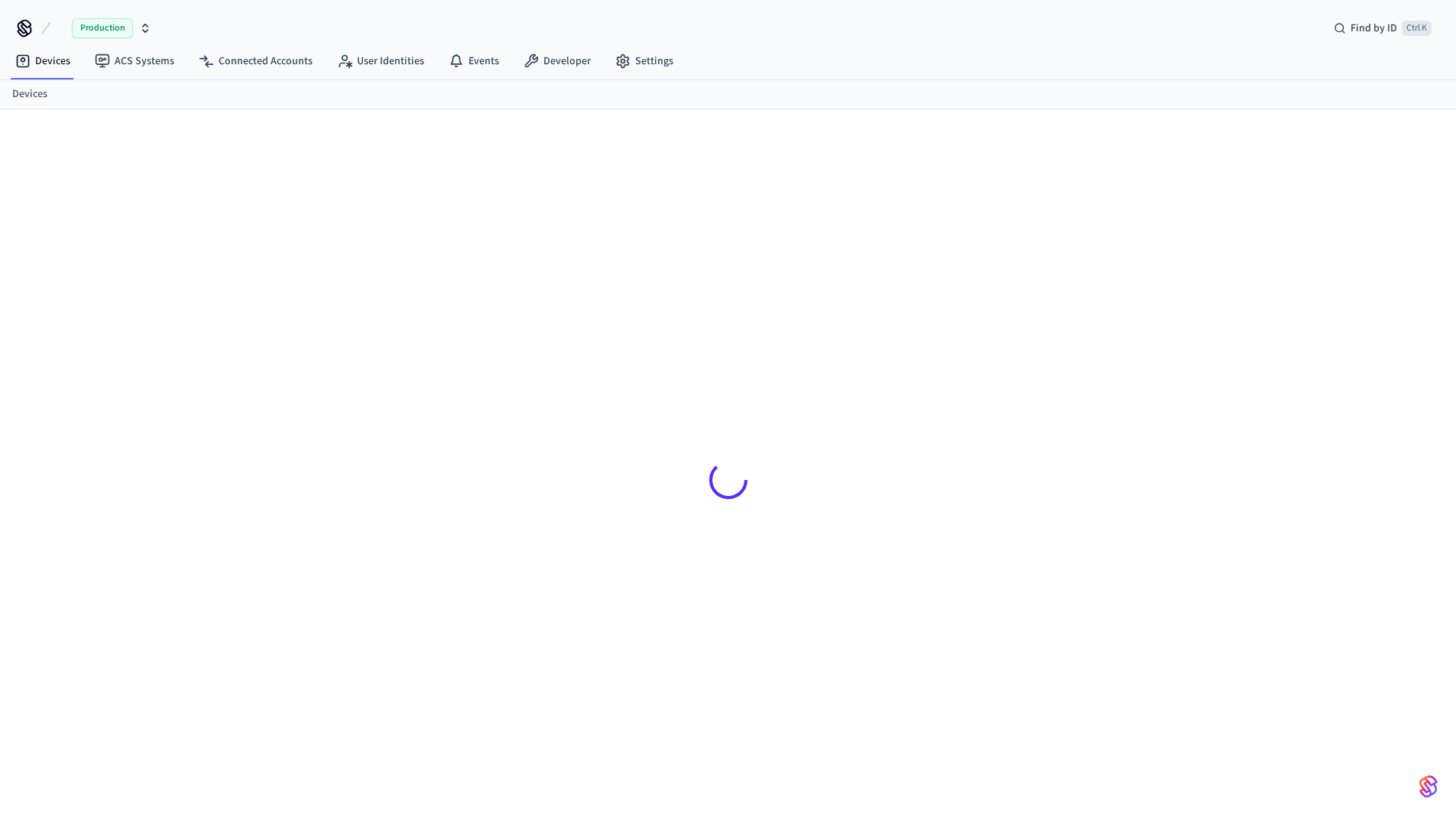
scroll to position [21, 0]
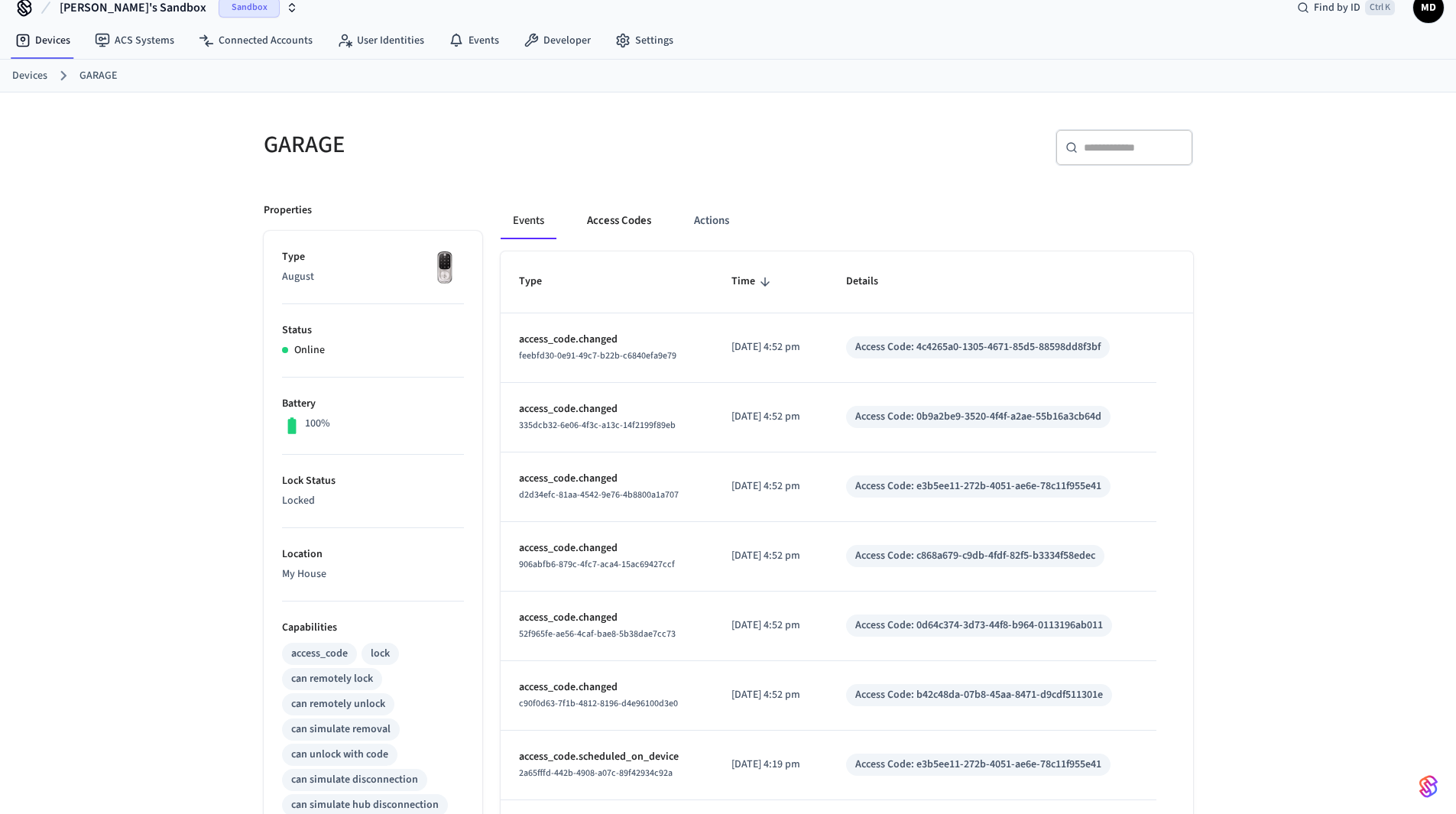
click at [606, 213] on button "Access Codes" at bounding box center [619, 221] width 89 height 37
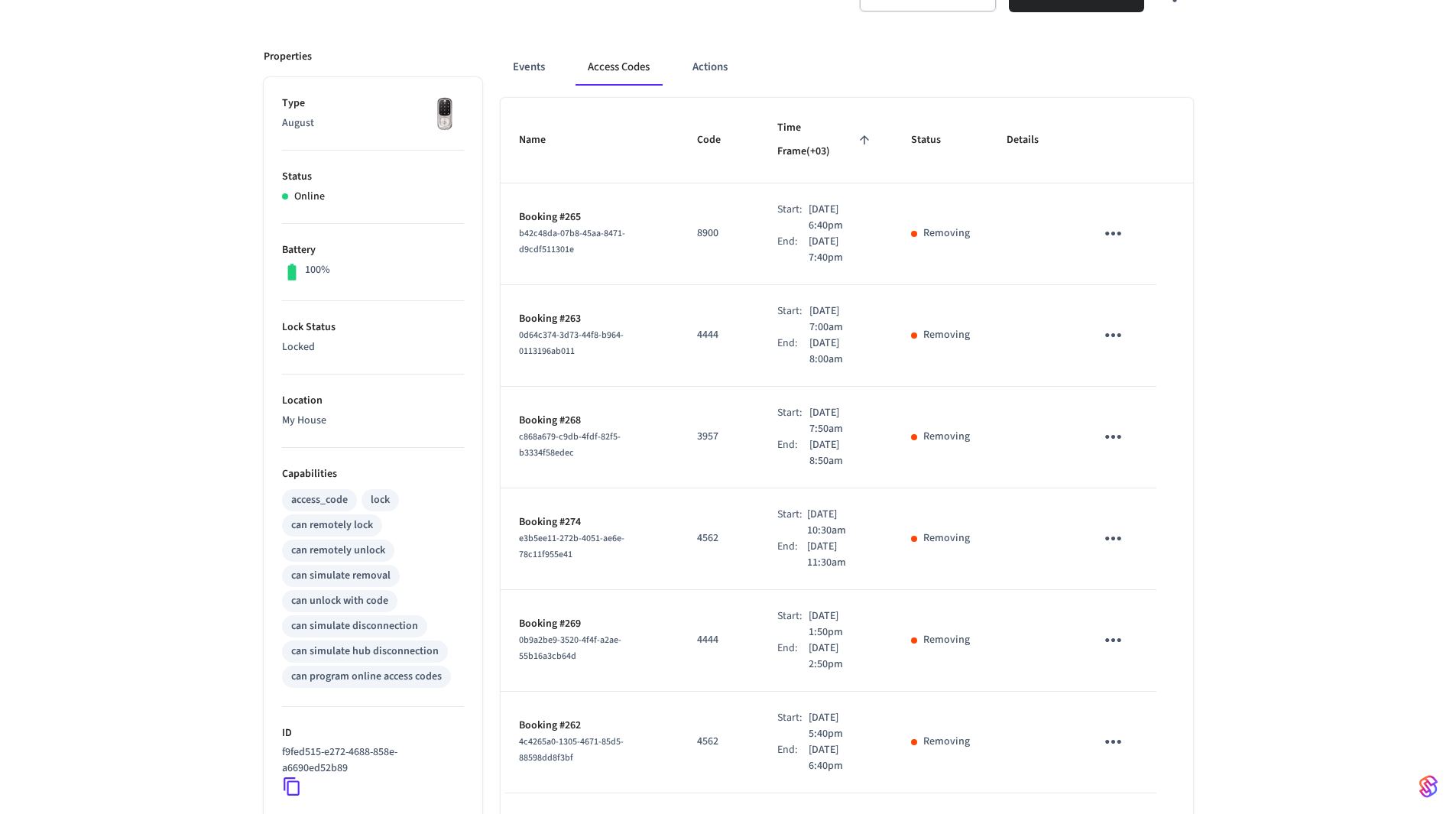
scroll to position [173, 0]
click at [1106, 731] on icon "sticky table" at bounding box center [1113, 742] width 24 height 24
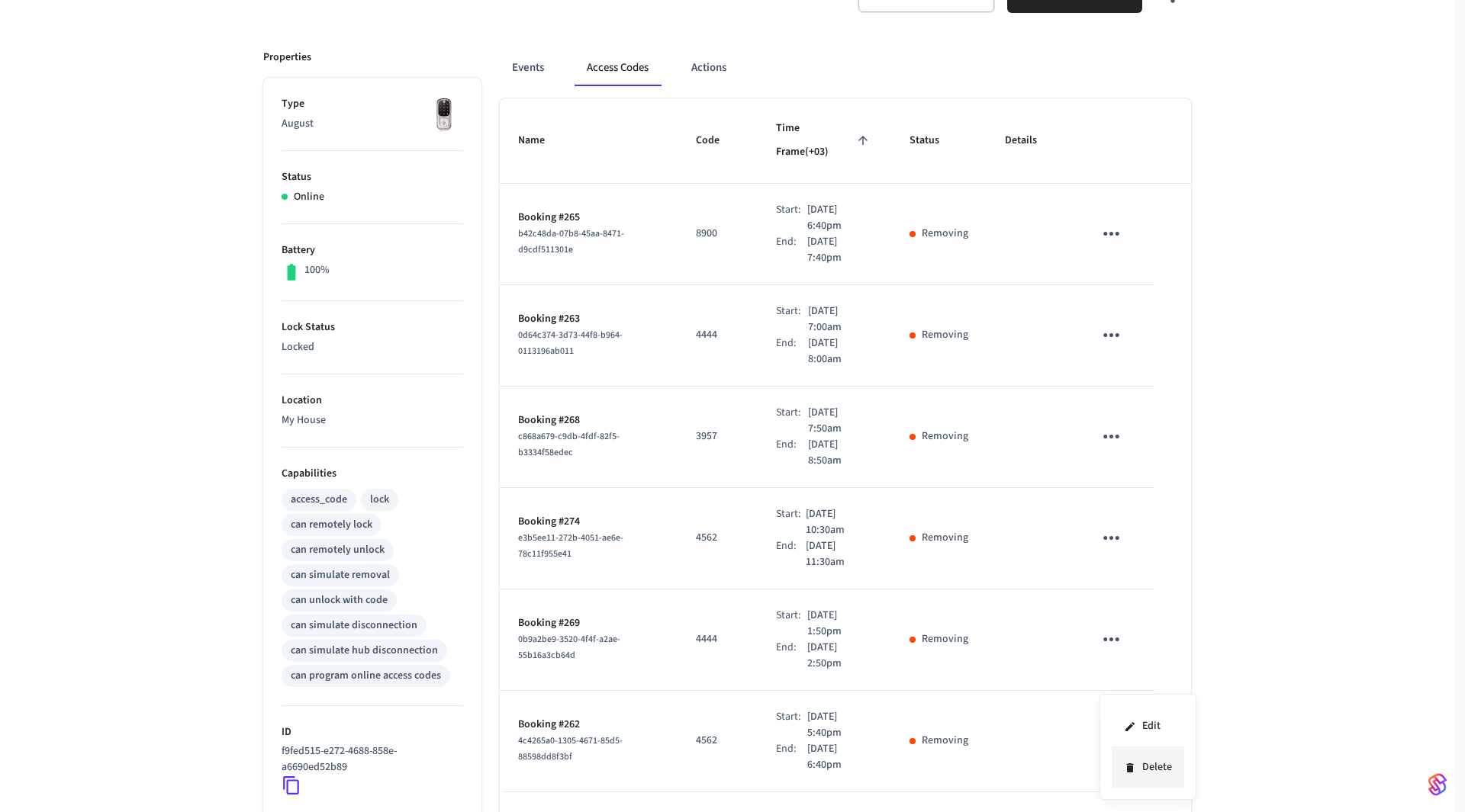
click at [1146, 760] on li "Delete" at bounding box center [1148, 768] width 72 height 40
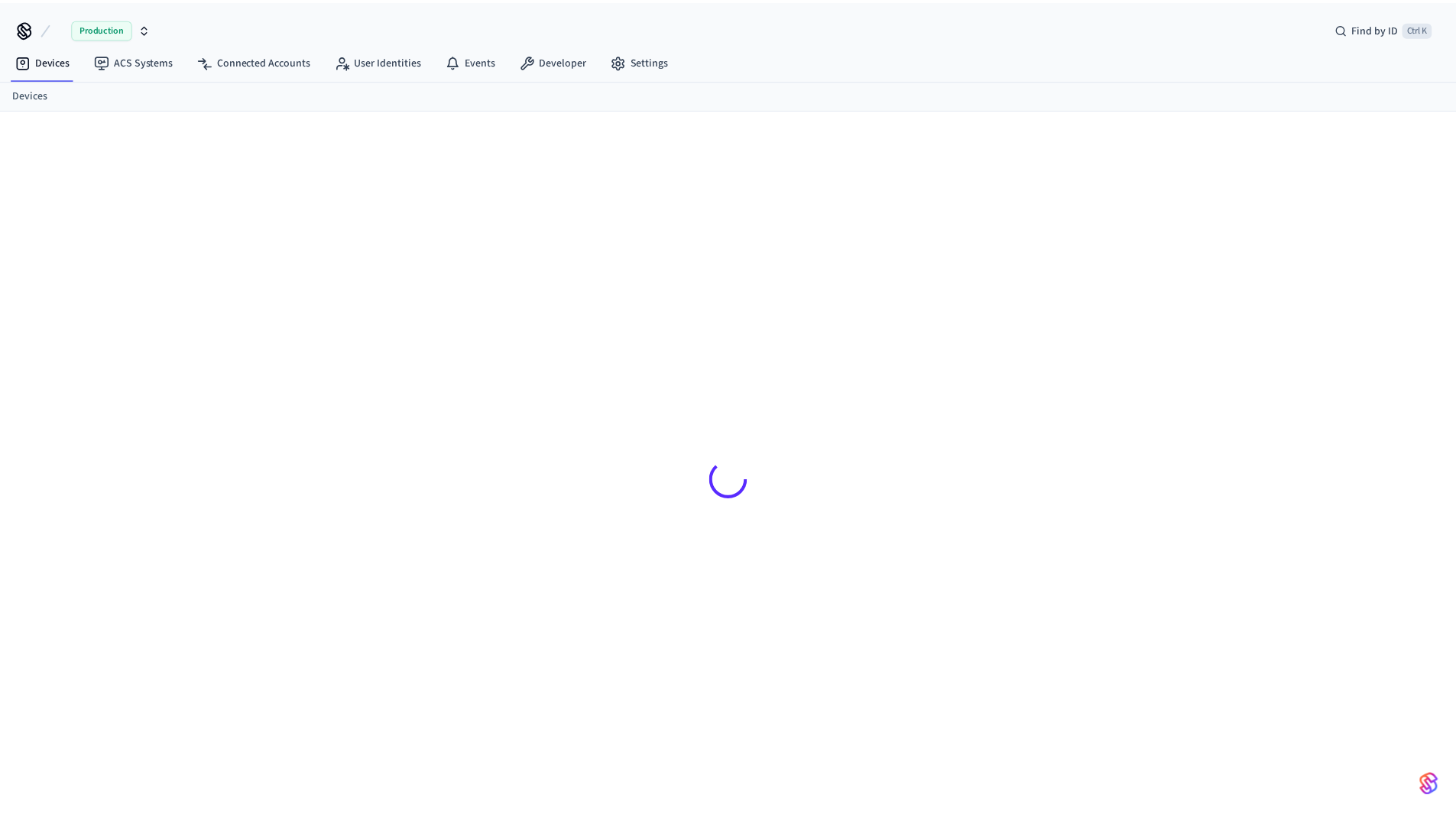
scroll to position [21, 0]
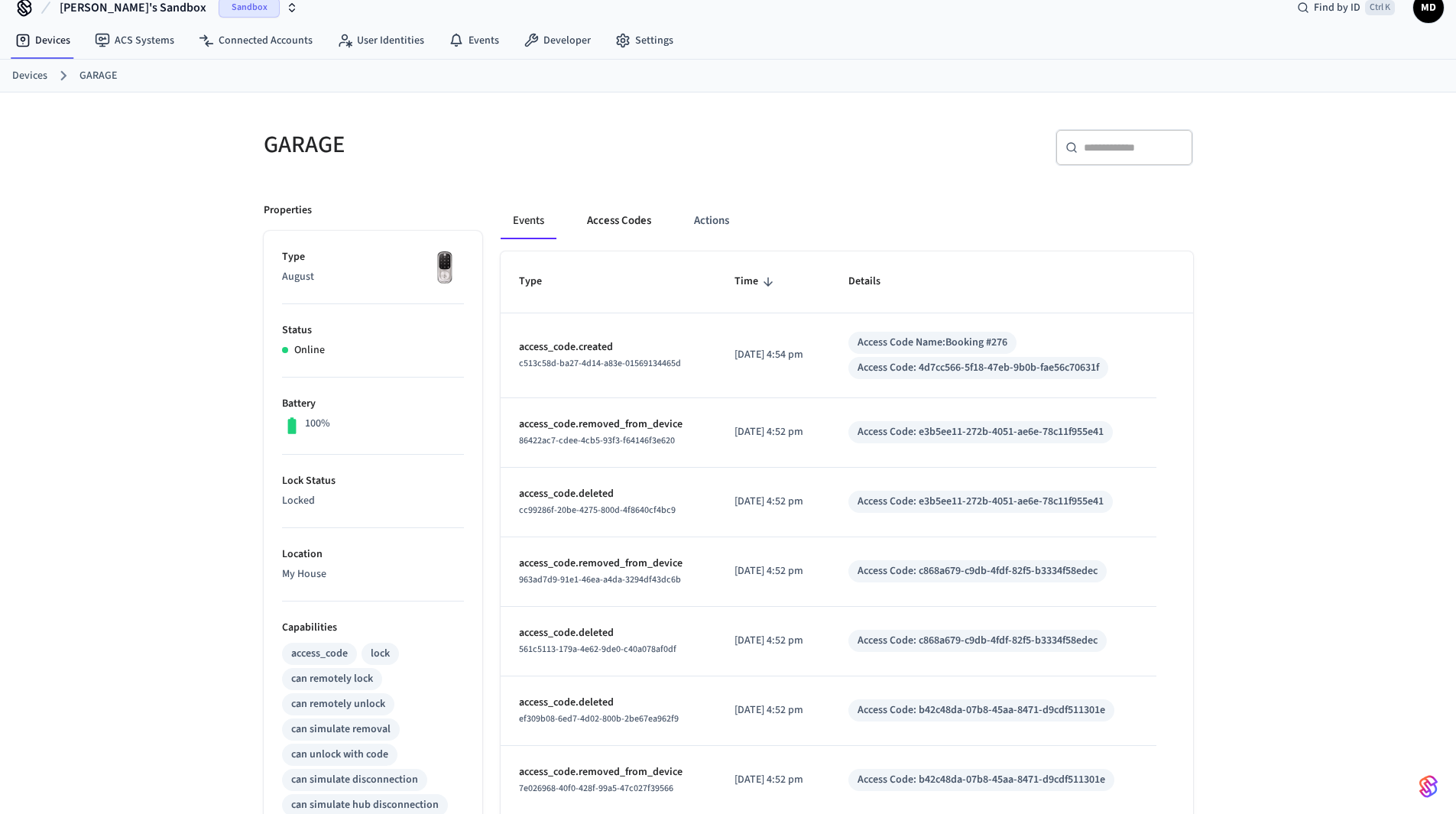
click at [624, 219] on button "Access Codes" at bounding box center [619, 221] width 89 height 37
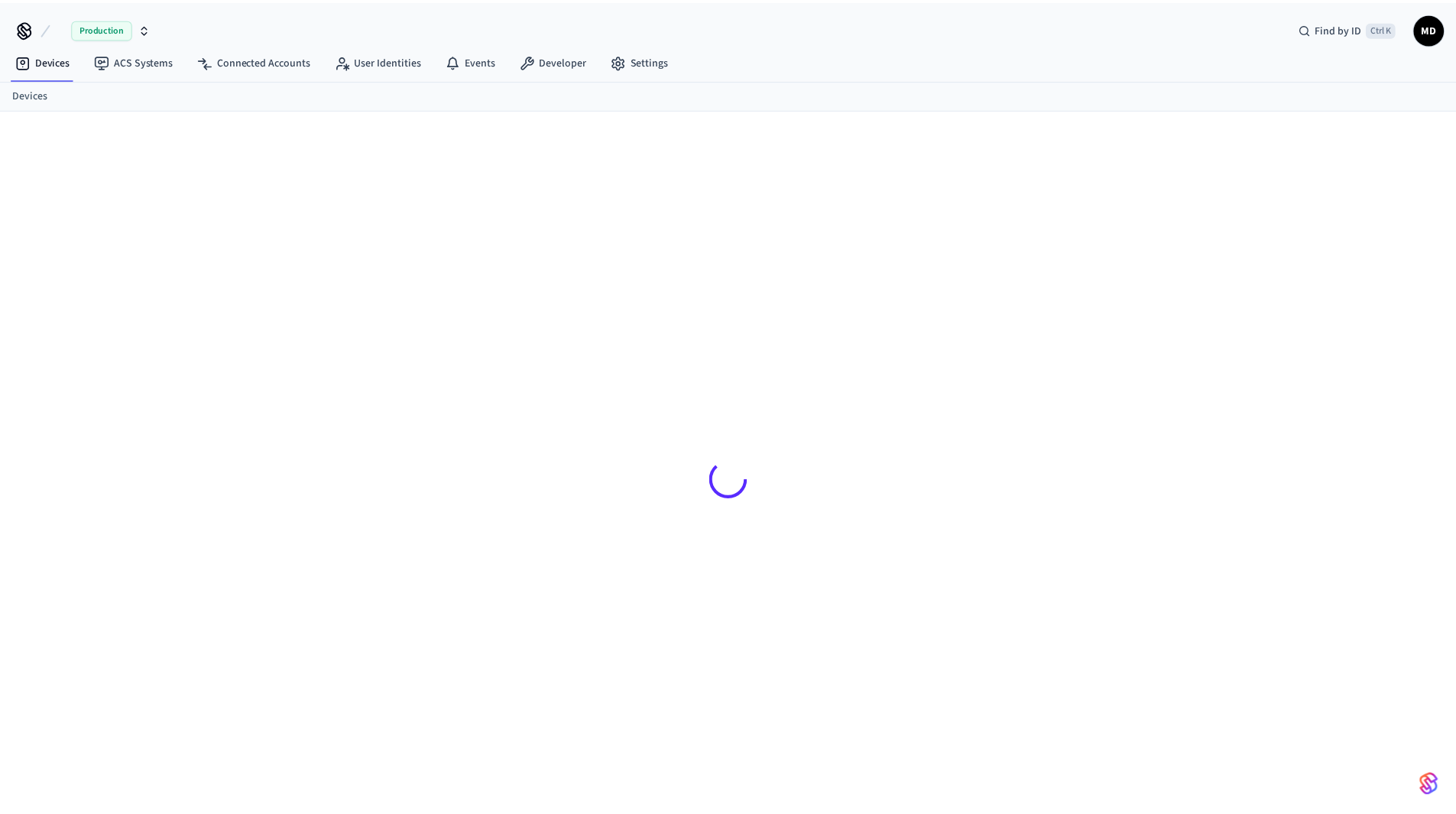
scroll to position [21, 0]
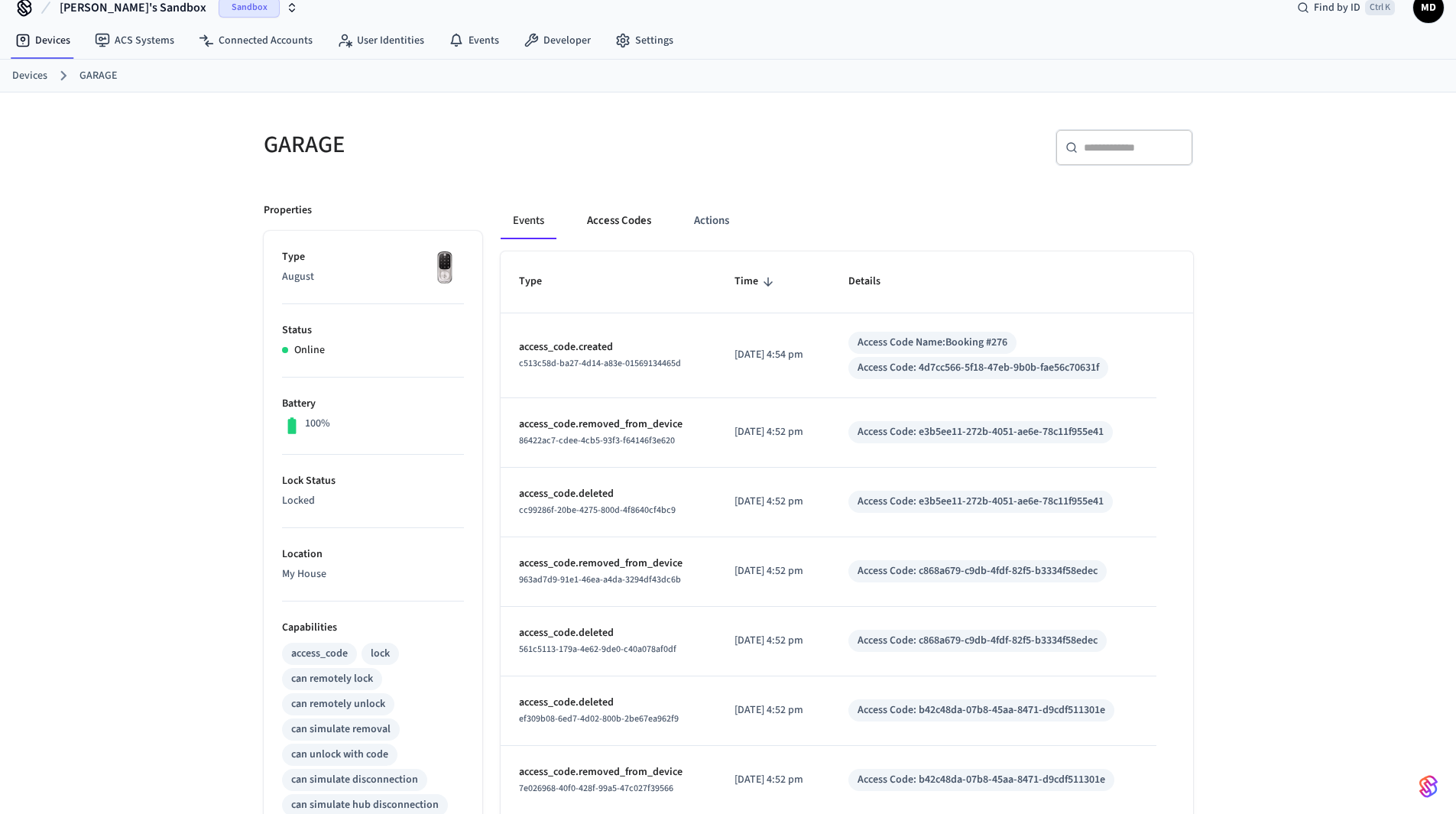
click at [628, 214] on button "Access Codes" at bounding box center [619, 221] width 89 height 37
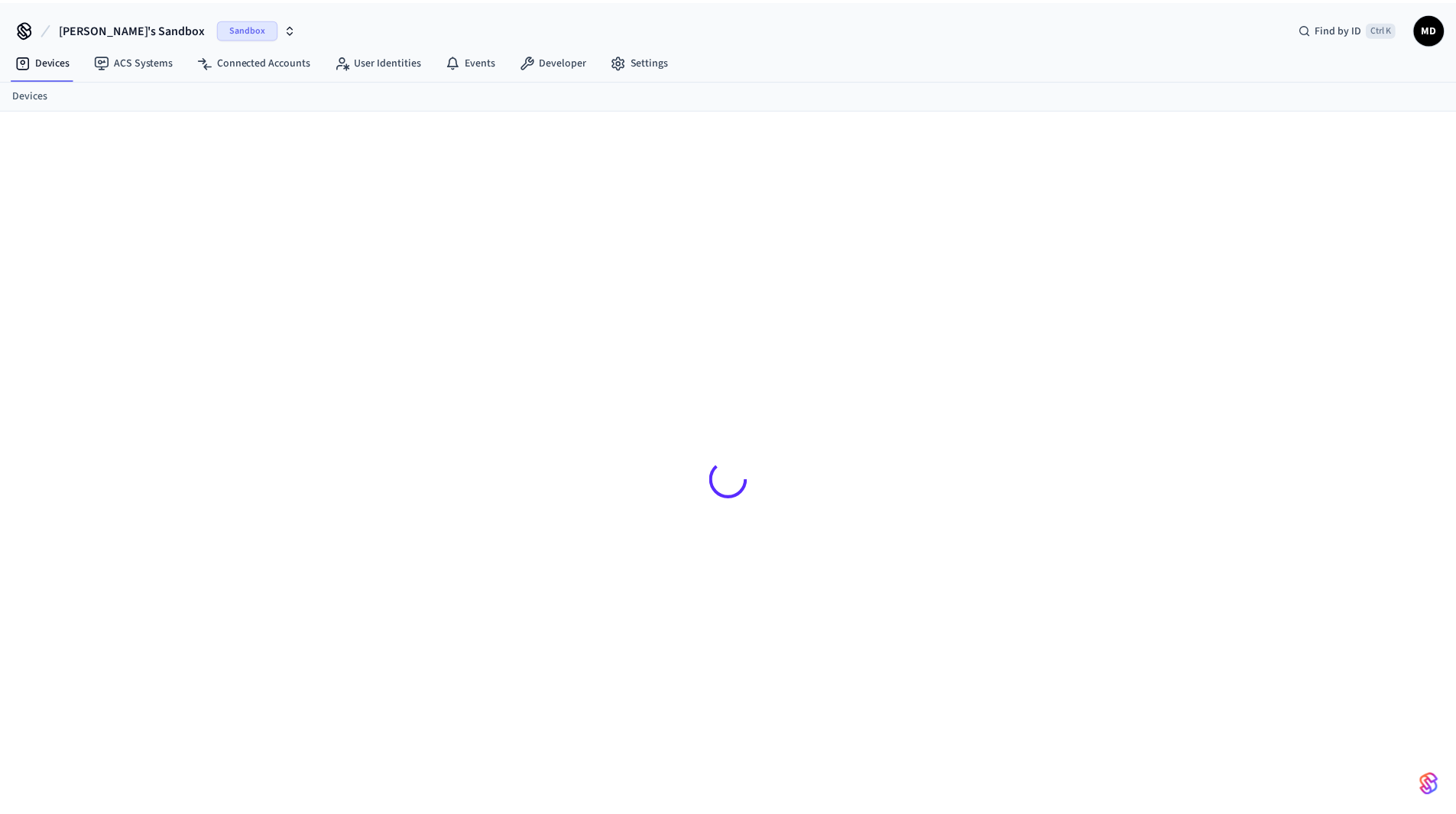
scroll to position [21, 0]
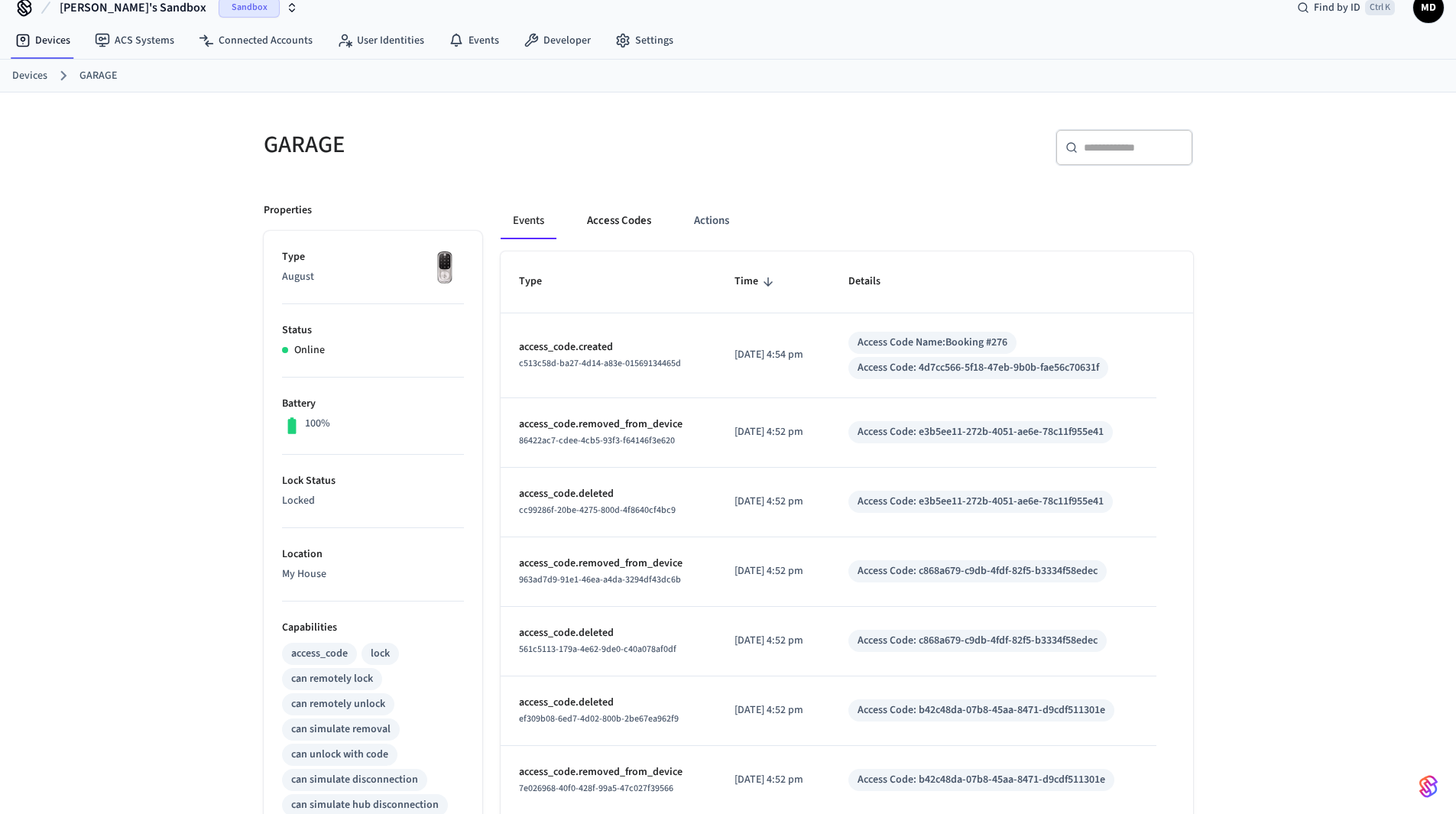
click at [622, 224] on button "Access Codes" at bounding box center [619, 221] width 89 height 37
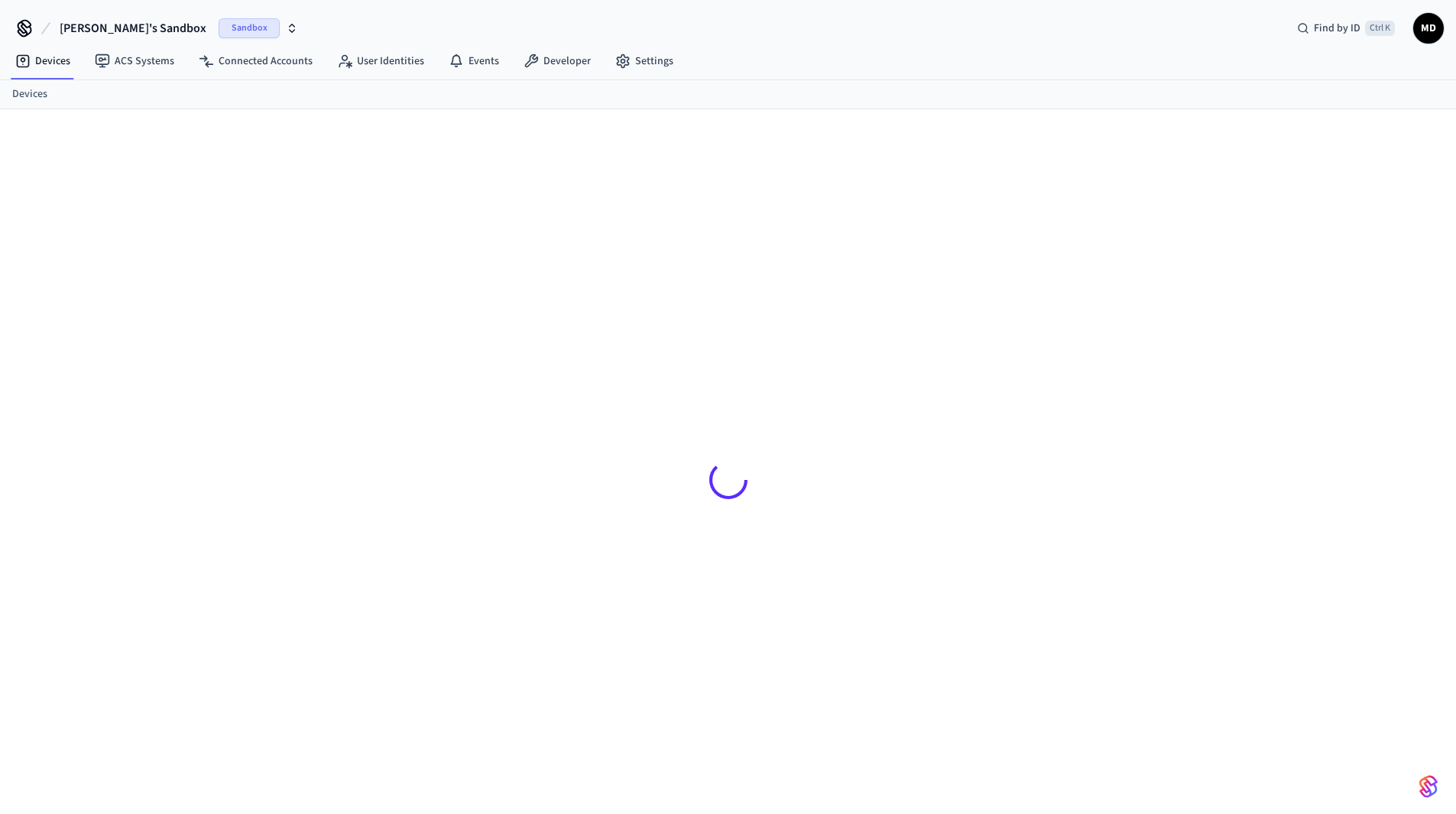
scroll to position [21, 0]
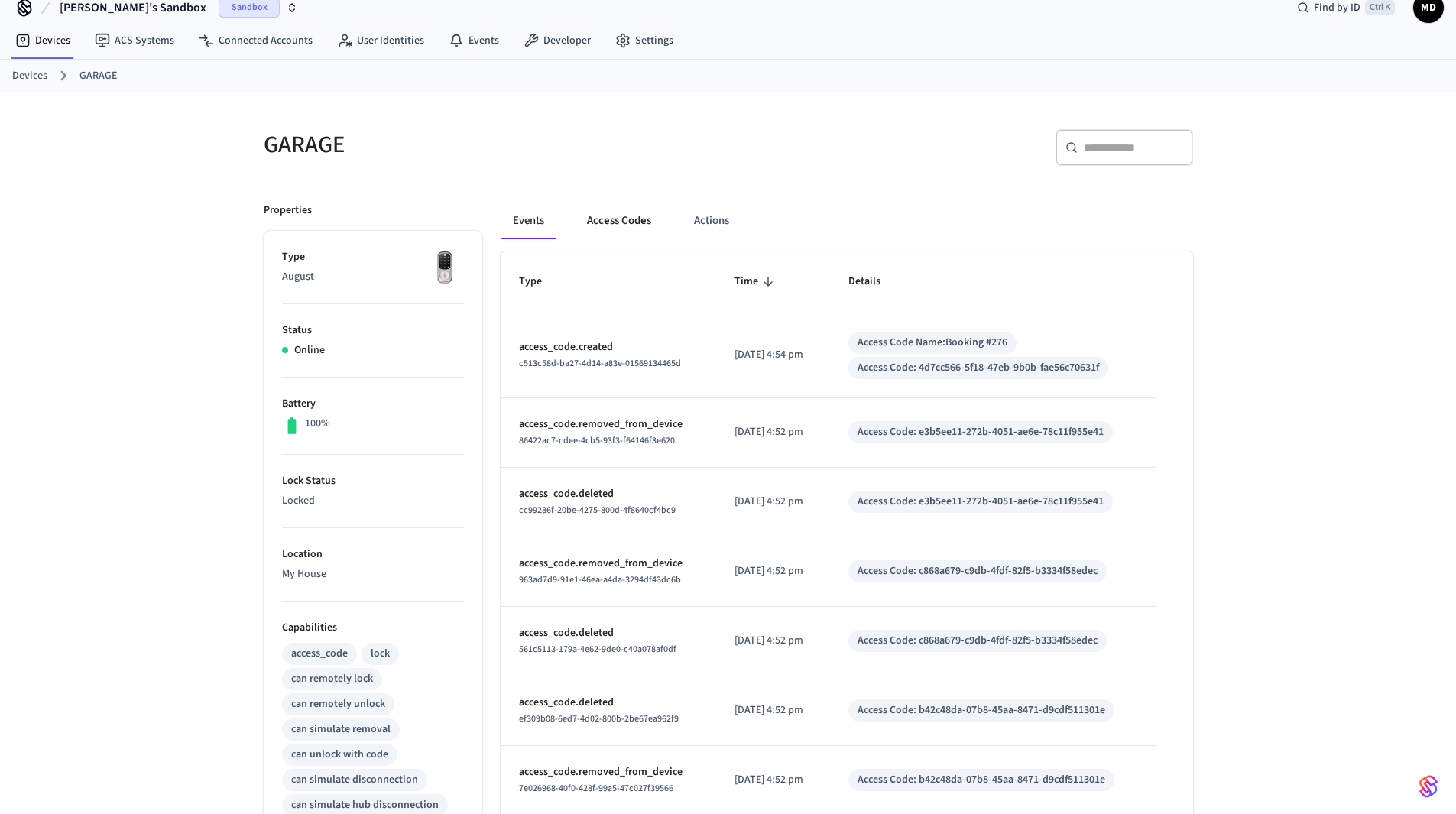
click at [600, 209] on button "Access Codes" at bounding box center [619, 221] width 89 height 37
